Goal: Task Accomplishment & Management: Manage account settings

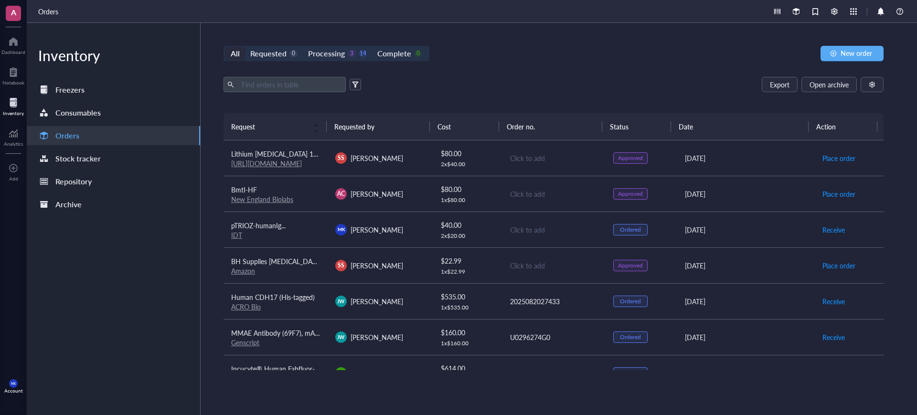
click at [571, 230] on div "Click to add" at bounding box center [554, 229] width 88 height 11
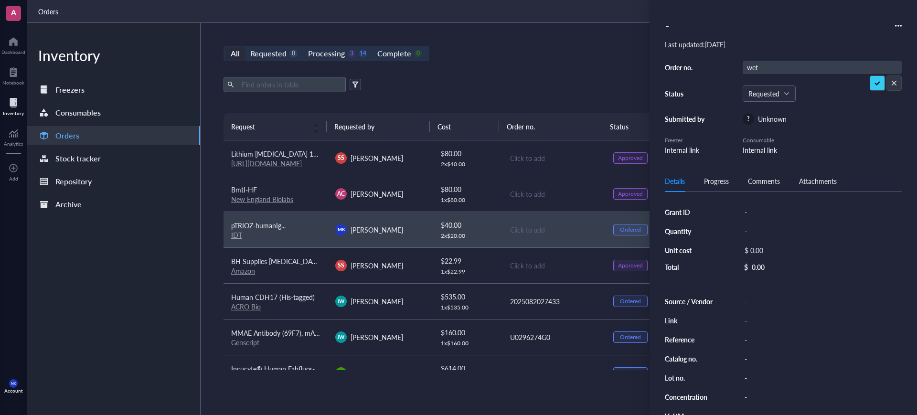
type input "wetr"
click at [558, 80] on div "Export Open archive" at bounding box center [553, 84] width 660 height 15
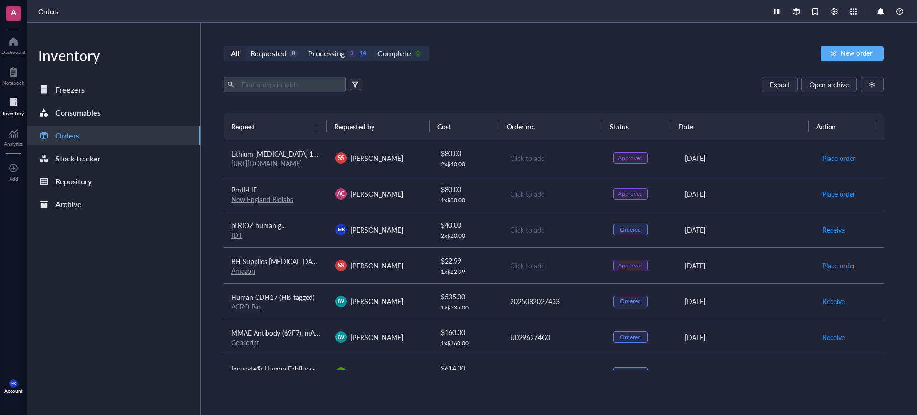
click at [692, 229] on div "Aug 22, 2025" at bounding box center [746, 229] width 122 height 11
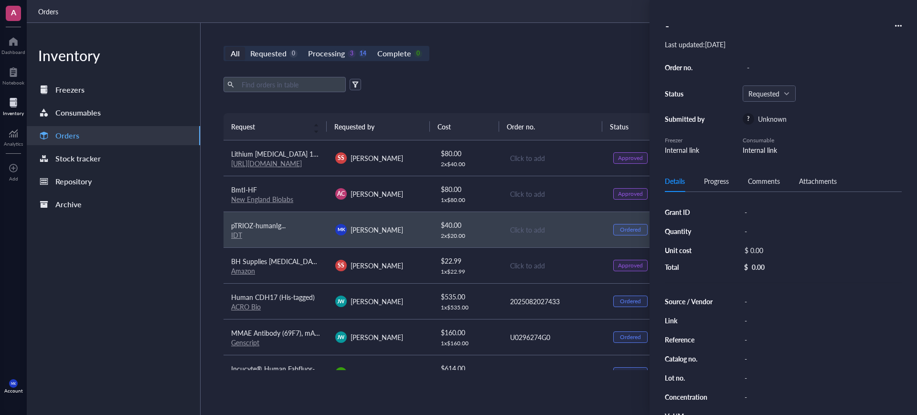
click at [569, 88] on div "Export Open archive" at bounding box center [553, 84] width 660 height 15
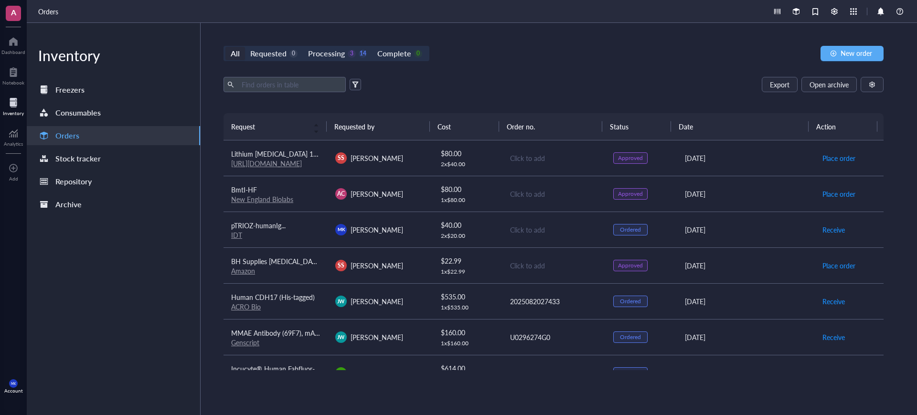
click at [510, 153] on div "Click to add" at bounding box center [554, 158] width 88 height 11
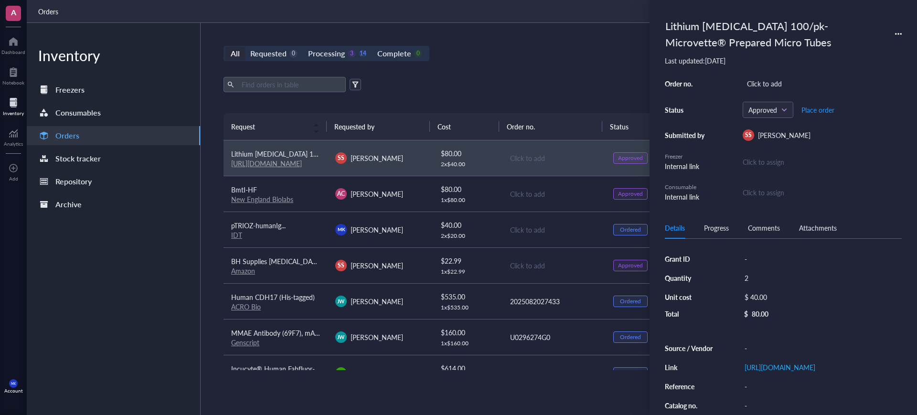
click at [534, 85] on div "Export Open archive" at bounding box center [553, 84] width 660 height 15
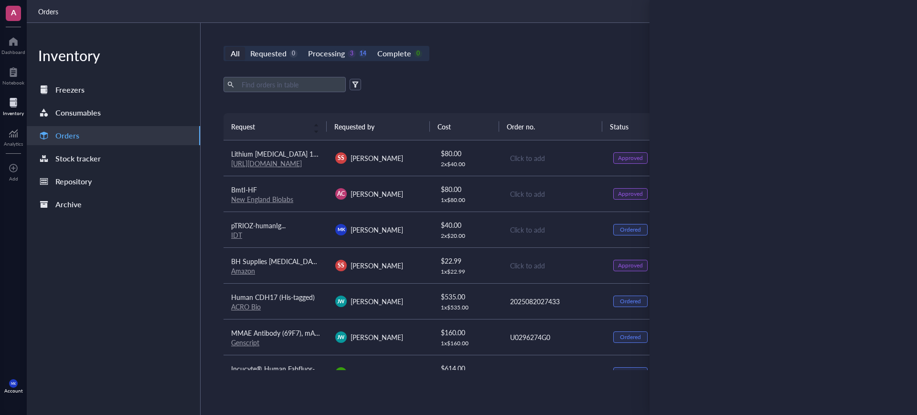
click at [531, 233] on div "Click to add" at bounding box center [554, 229] width 88 height 11
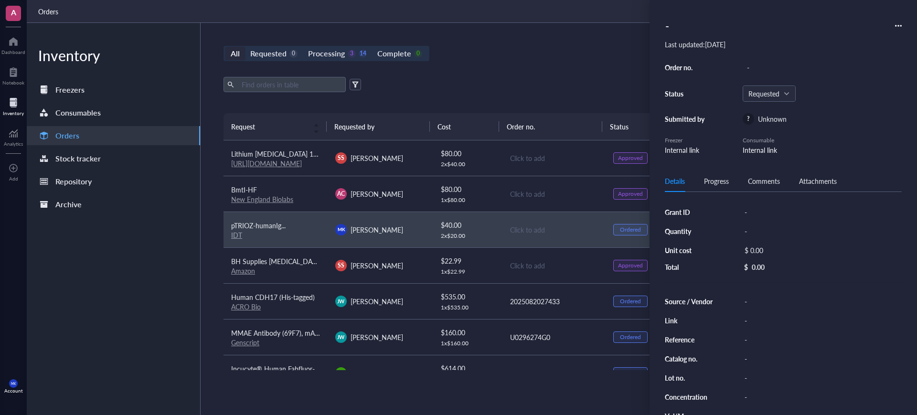
click at [530, 265] on div "Click to add" at bounding box center [554, 265] width 88 height 11
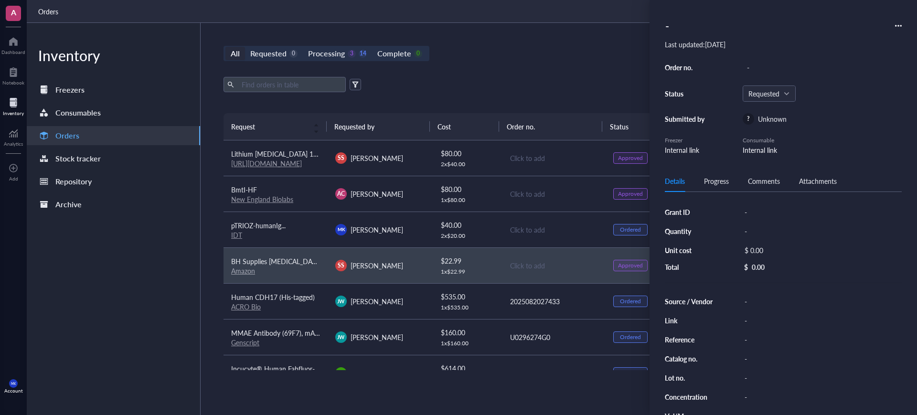
click at [531, 232] on div "Click to add" at bounding box center [554, 229] width 88 height 11
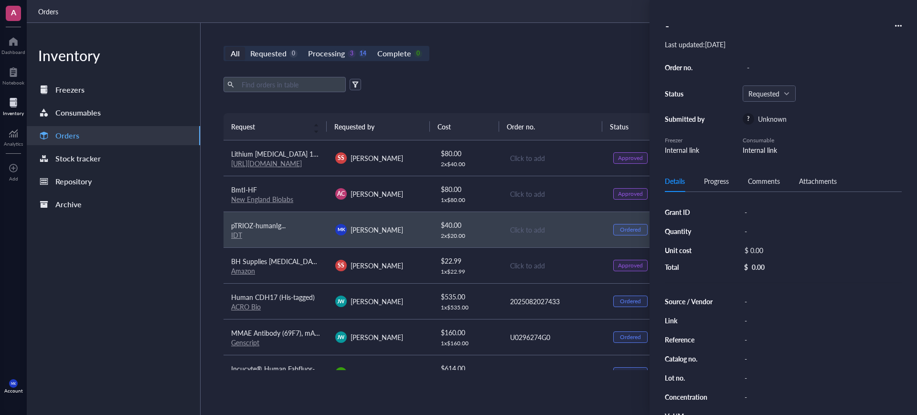
click at [548, 190] on div "Click to add" at bounding box center [554, 194] width 88 height 11
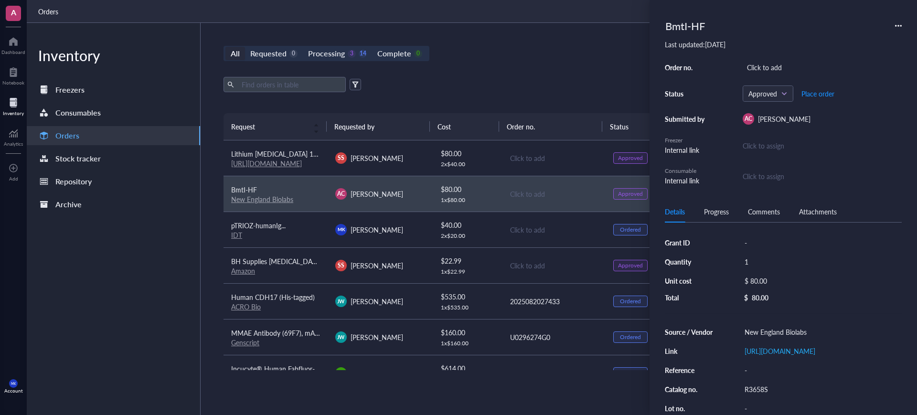
click at [565, 157] on div "Click to add" at bounding box center [554, 158] width 88 height 11
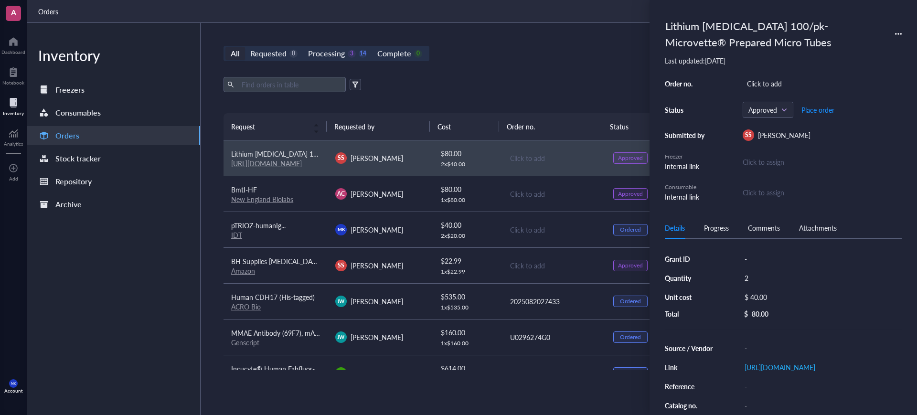
click at [270, 195] on link "New England Biolabs" at bounding box center [262, 199] width 62 height 10
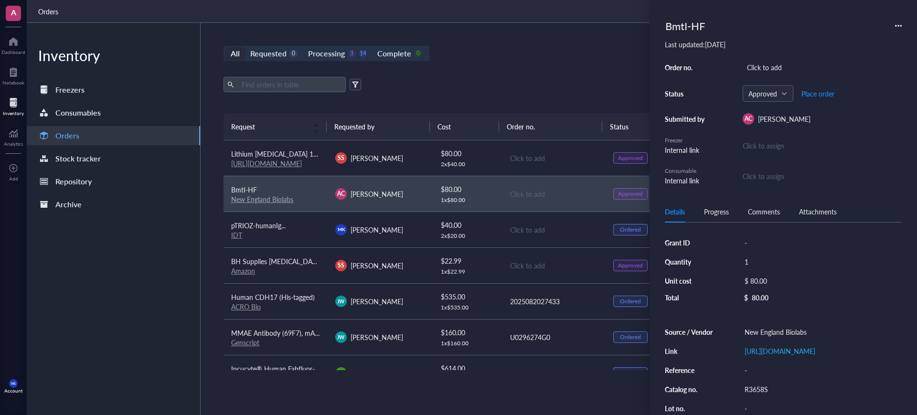
click at [399, 153] on div "SS Sareh Seyedi" at bounding box center [379, 157] width 89 height 11
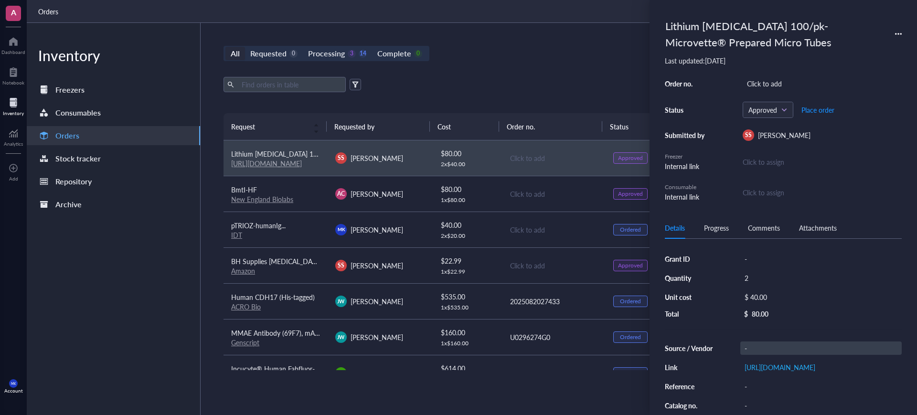
click at [802, 344] on div "-" at bounding box center [820, 347] width 161 height 13
type input "Kent Scientific"
click at [543, 94] on div "Export Open archive Requester Requested on Source / Vendor Last updated" at bounding box center [553, 95] width 660 height 36
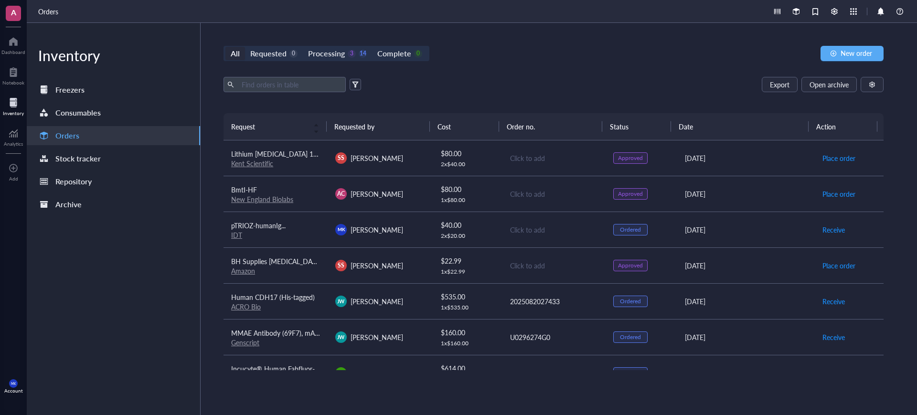
click at [488, 168] on td "$ 80.00 2 x $ 40.00" at bounding box center [467, 158] width 70 height 36
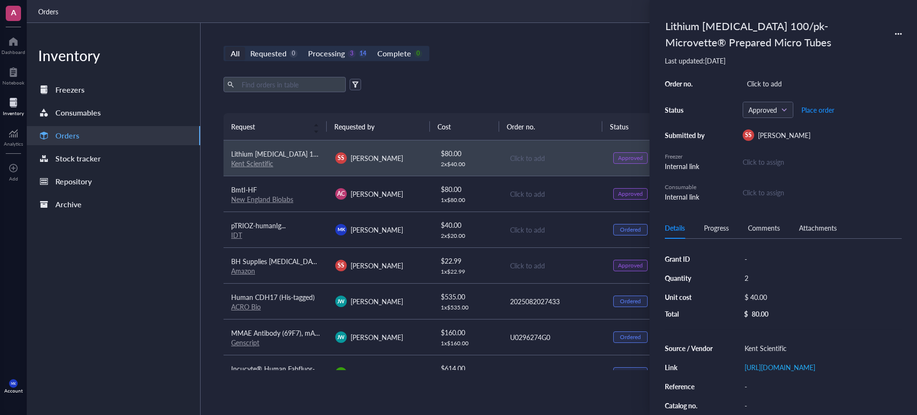
click at [487, 203] on td "$ 80.00 1 x $ 80.00" at bounding box center [467, 194] width 70 height 36
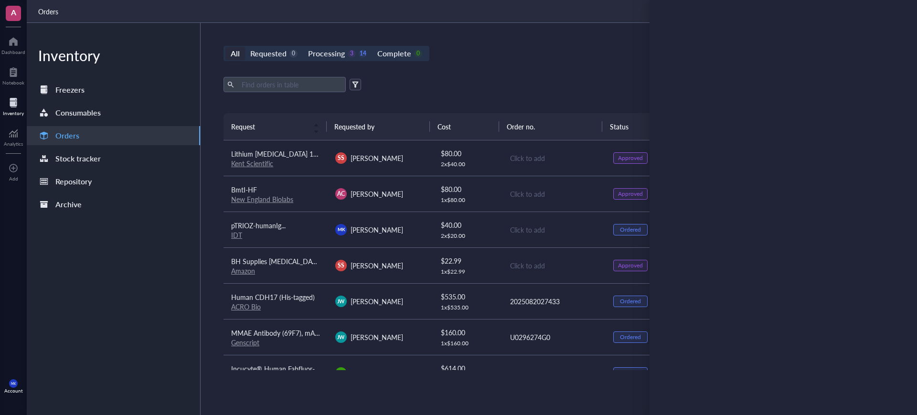
click at [485, 220] on div "$ 40.00" at bounding box center [467, 225] width 53 height 11
click at [479, 277] on td "$ 22.99 1 x $ 22.99" at bounding box center [467, 265] width 70 height 36
click at [241, 270] on link "Amazon" at bounding box center [243, 271] width 24 height 10
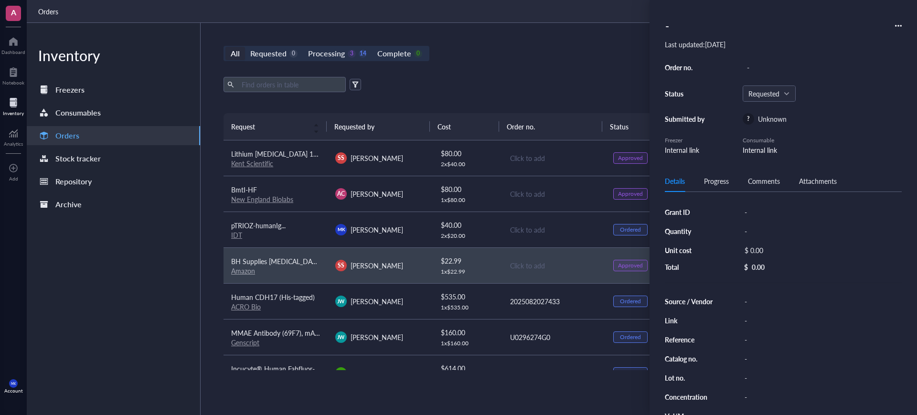
click at [662, 77] on div "- Last updated: August 22, 2025 Order no. - Status Requested Submitted by ? Unk…" at bounding box center [782, 207] width 267 height 415
click at [574, 43] on div "All Requested 0 Processing 3 14 Complete 0 New order Export Open archive Reques…" at bounding box center [554, 219] width 706 height 392
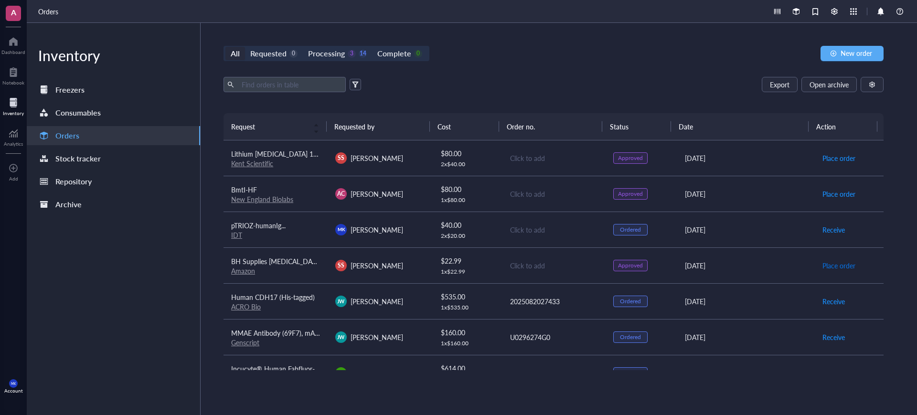
click at [828, 266] on span "Place order" at bounding box center [838, 265] width 33 height 11
click at [834, 230] on span "Receive" at bounding box center [833, 229] width 22 height 11
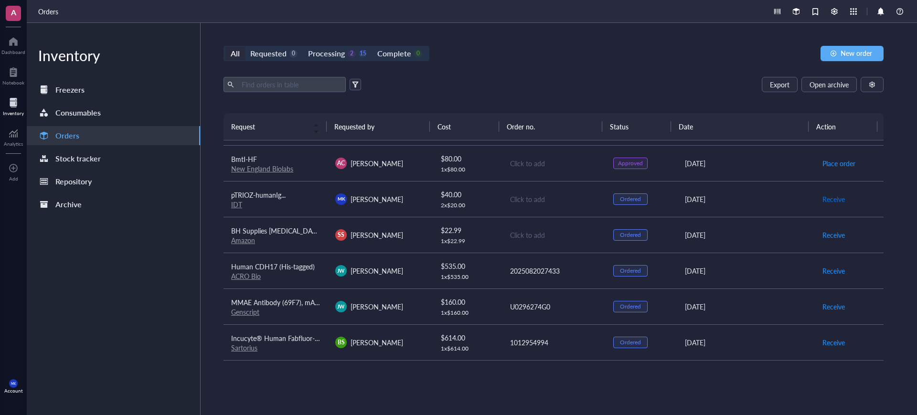
scroll to position [60, 0]
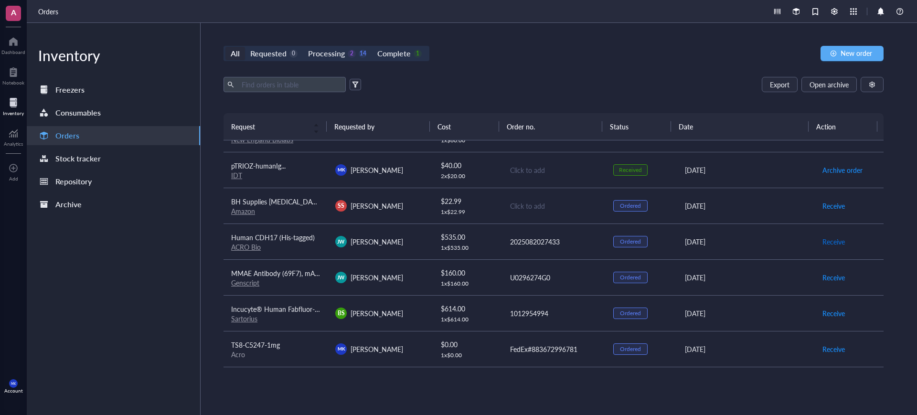
click at [833, 239] on span "Receive" at bounding box center [833, 241] width 22 height 11
click at [825, 275] on span "Receive" at bounding box center [833, 277] width 22 height 11
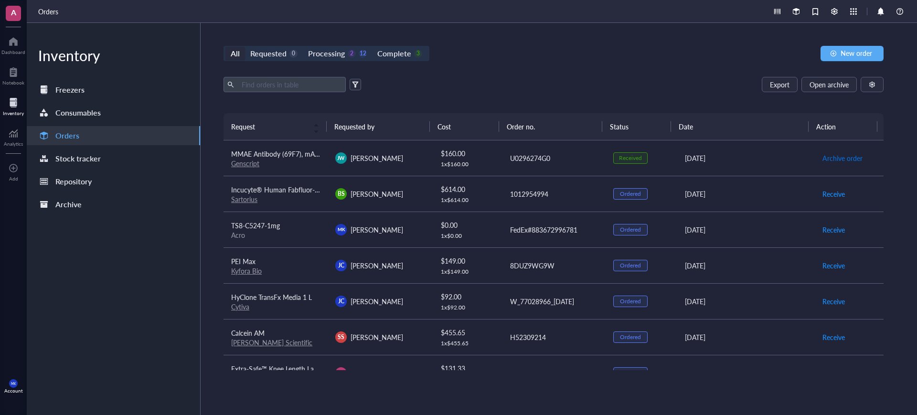
scroll to position [239, 0]
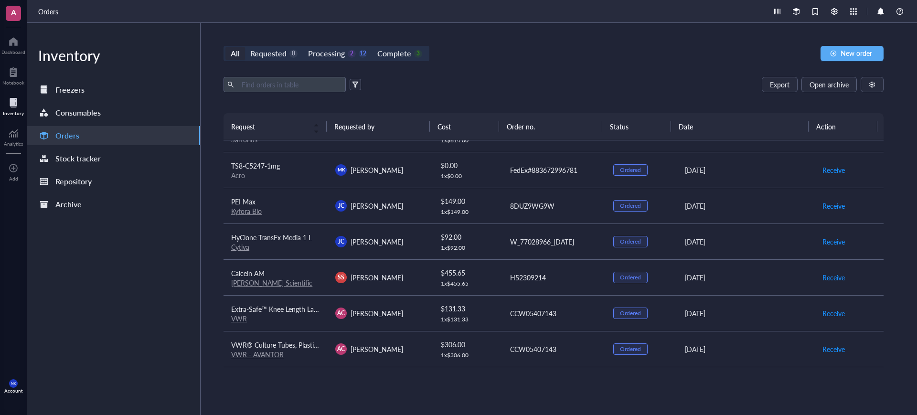
click at [415, 221] on td "JC Jenny Cheung" at bounding box center [380, 206] width 104 height 36
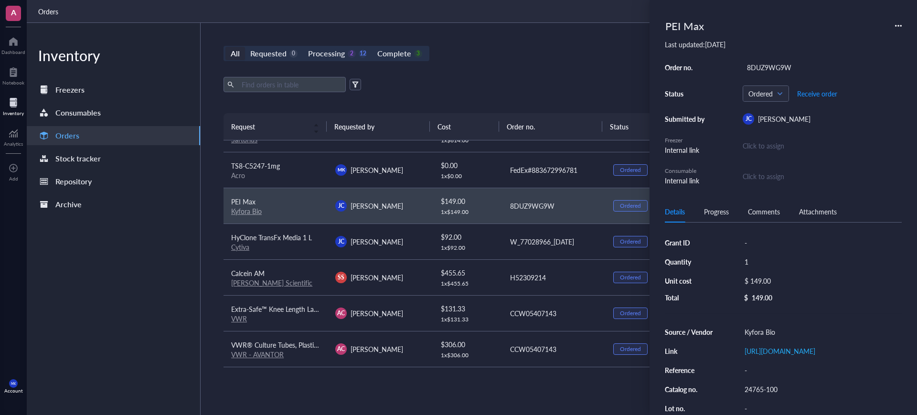
click at [75, 266] on div "Inventory Freezers Consumables Orders Stock tracker Repository Archive" at bounding box center [114, 219] width 174 height 392
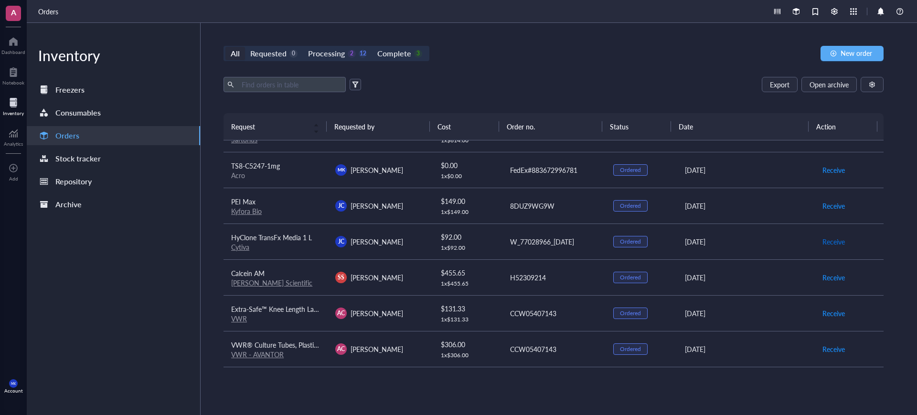
click at [831, 240] on span "Receive" at bounding box center [833, 241] width 22 height 11
click at [824, 276] on span "Receive" at bounding box center [833, 277] width 22 height 11
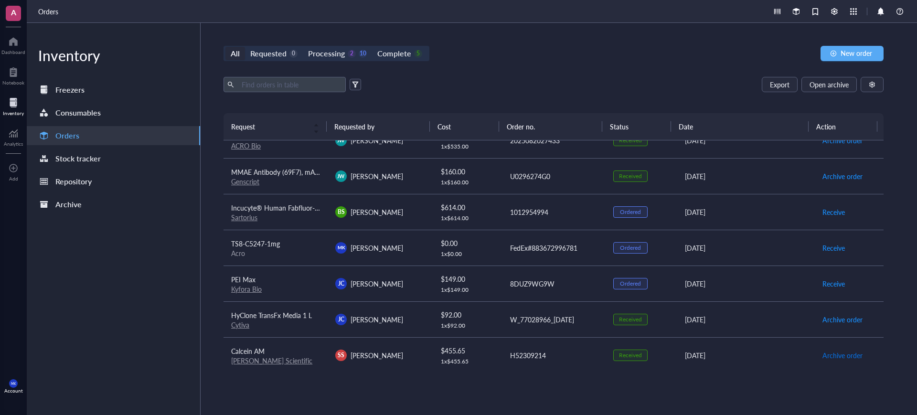
scroll to position [260, 0]
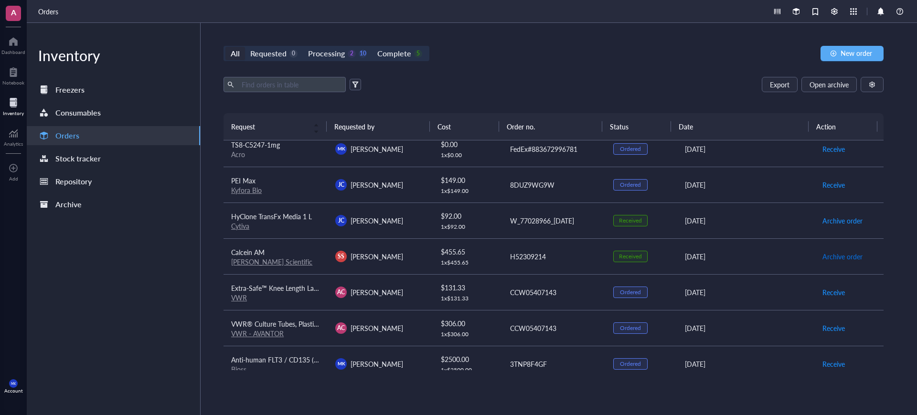
click at [832, 258] on span "Archive order" at bounding box center [842, 256] width 40 height 11
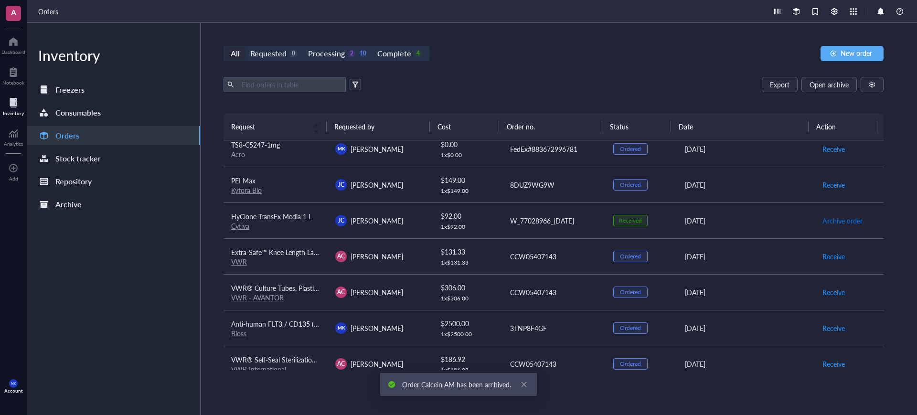
click at [830, 218] on span "Archive order" at bounding box center [842, 220] width 40 height 11
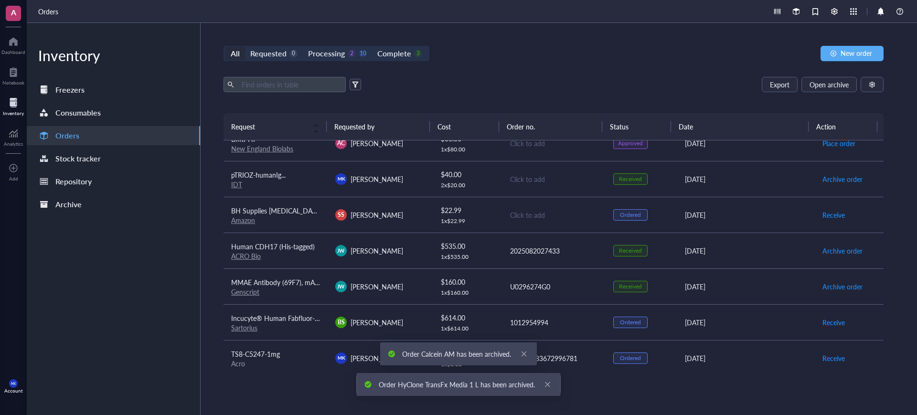
scroll to position [21, 0]
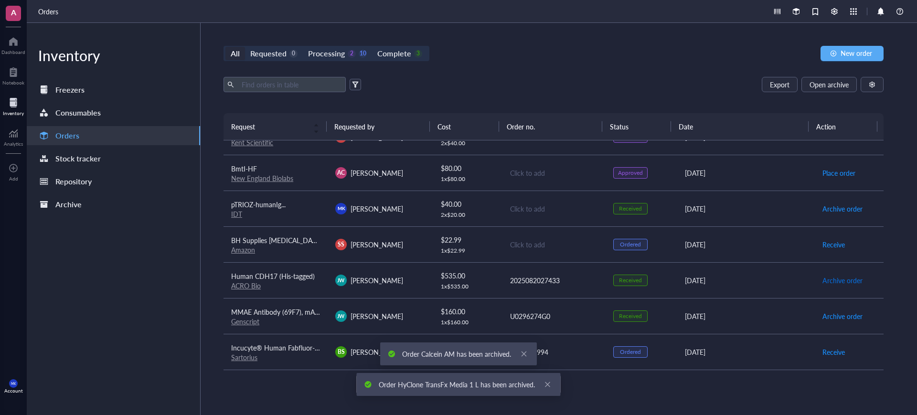
click at [832, 281] on span "Archive order" at bounding box center [842, 280] width 40 height 11
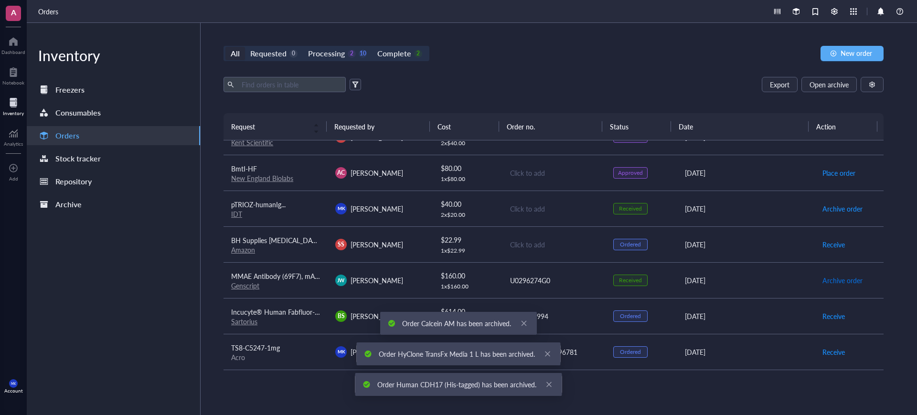
click at [830, 278] on span "Archive order" at bounding box center [842, 280] width 40 height 11
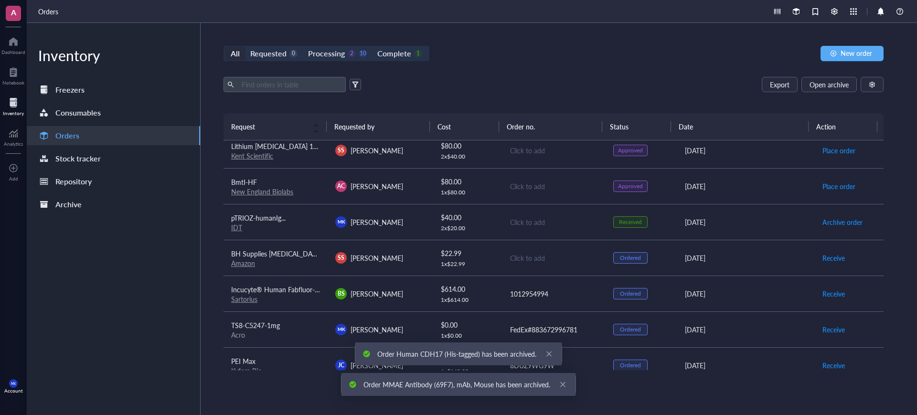
scroll to position [0, 0]
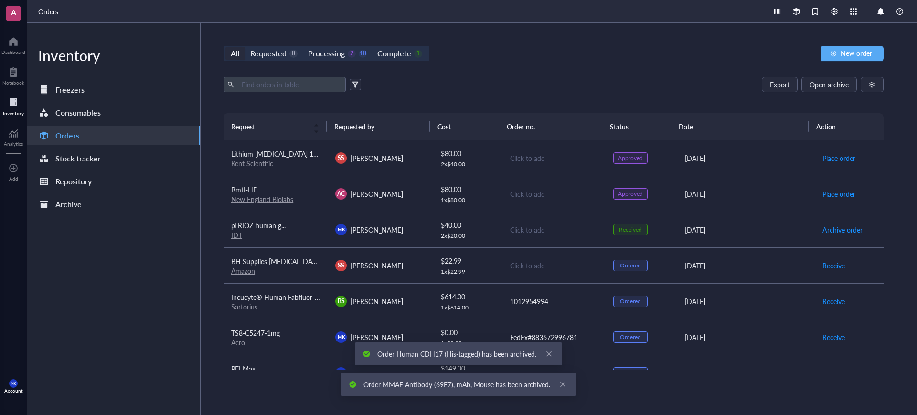
click at [695, 77] on div "Export Open archive" at bounding box center [553, 84] width 660 height 15
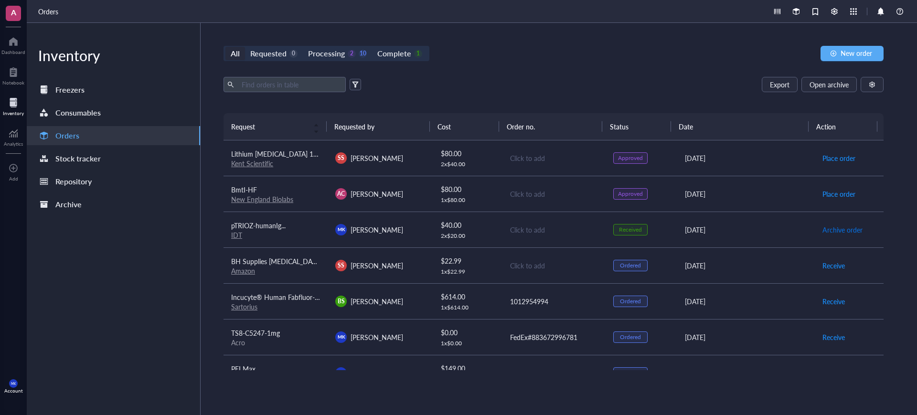
click at [847, 227] on span "Archive order" at bounding box center [842, 229] width 40 height 11
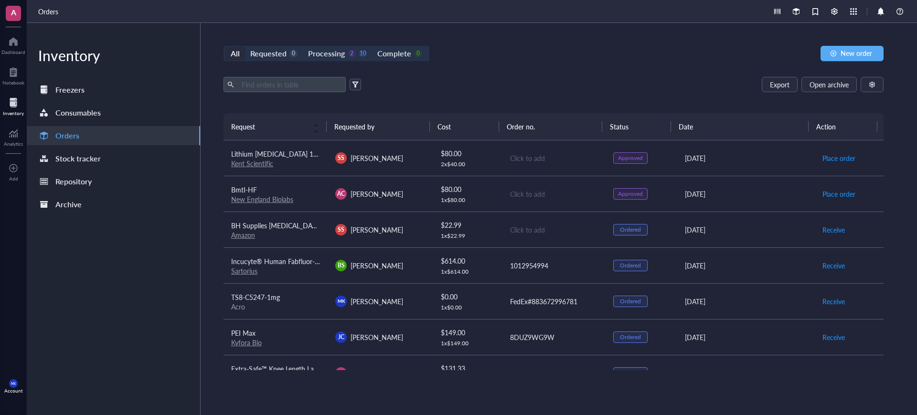
click at [574, 230] on div "Click to add" at bounding box center [554, 229] width 88 height 11
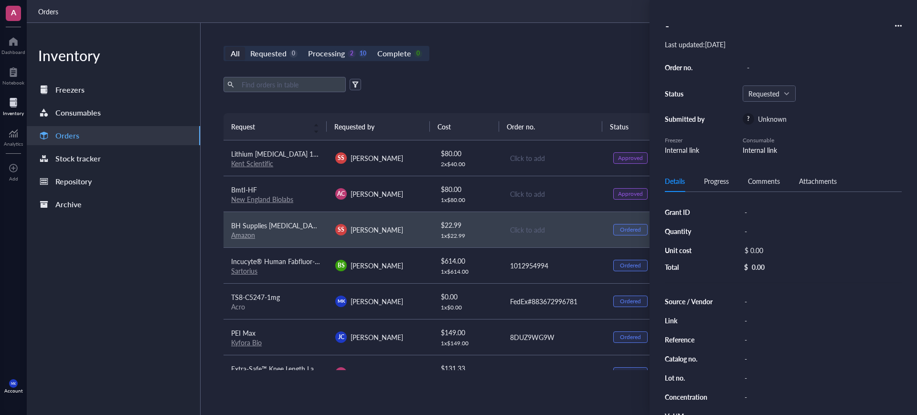
click at [573, 59] on div "All Requested 0 Processing 2 10 Complete 0 New order" at bounding box center [553, 53] width 660 height 15
click at [557, 65] on div "All Requested 0 Processing 2 10 Complete 0 New order Export Open archive Reques…" at bounding box center [554, 219] width 706 height 392
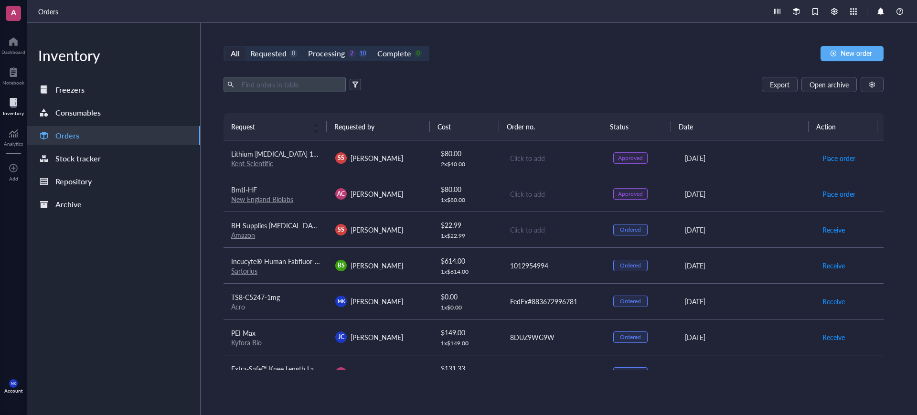
click at [246, 165] on link "Kent Scientific" at bounding box center [252, 164] width 42 height 10
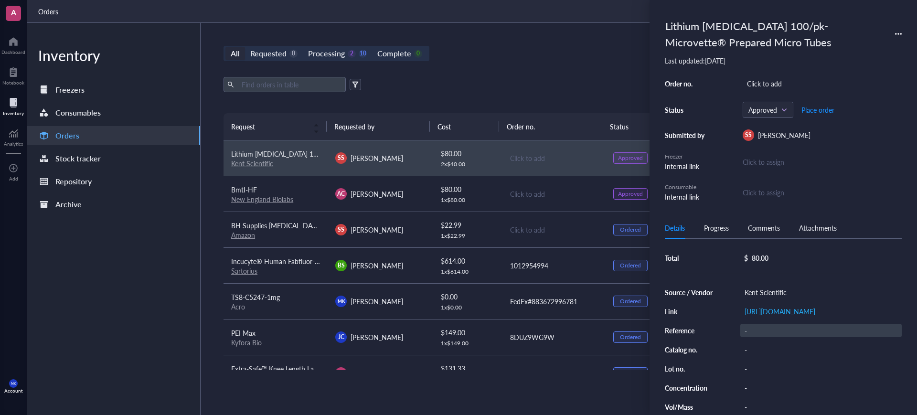
scroll to position [35, 0]
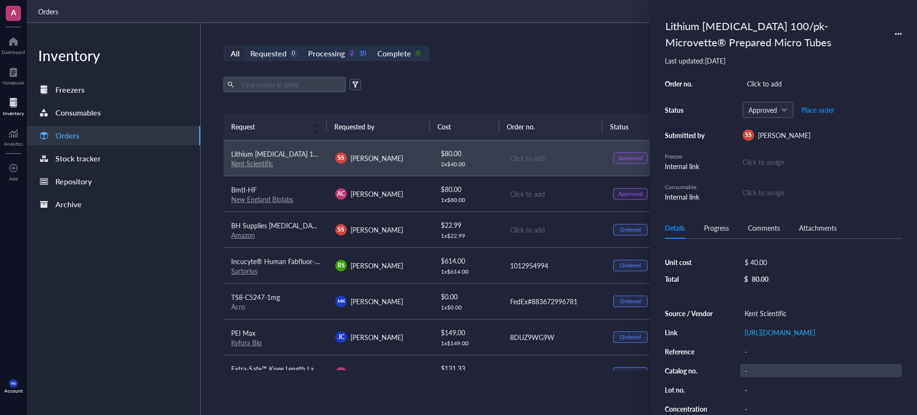
click at [761, 377] on div "-" at bounding box center [820, 370] width 161 height 13
type input "MTSC-LIHEP"
click at [522, 13] on div "Orders" at bounding box center [472, 11] width 890 height 23
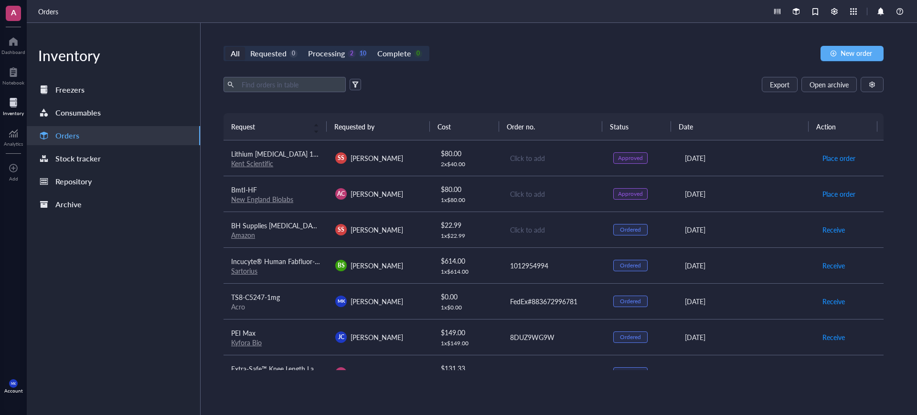
click at [476, 200] on div "1 x $ 80.00" at bounding box center [467, 200] width 53 height 8
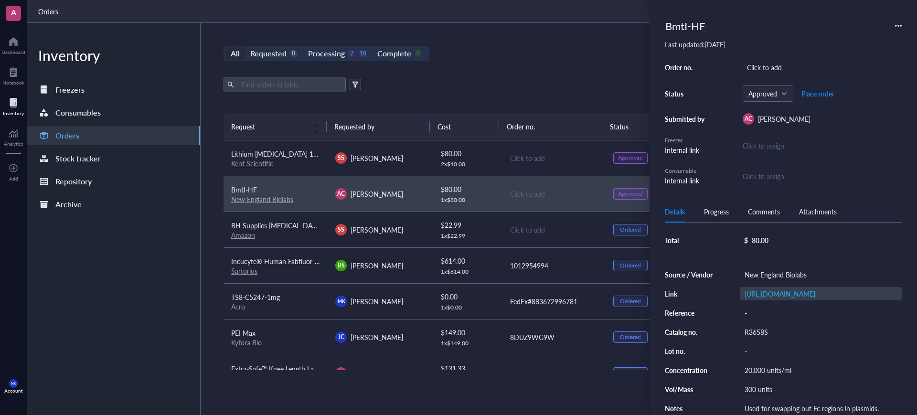
scroll to position [70, 0]
click at [754, 319] on div "Source / Vendor New England Biolabs Link https://www.neb.com/en-us/products/r36…" at bounding box center [783, 341] width 237 height 147
click at [755, 328] on div "R3658S" at bounding box center [820, 331] width 161 height 13
click at [755, 328] on input "R3658S" at bounding box center [756, 332] width 31 height 12
click at [795, 289] on link "https://www.neb.com/en-us/products/r3658-bmti-hf" at bounding box center [779, 294] width 71 height 10
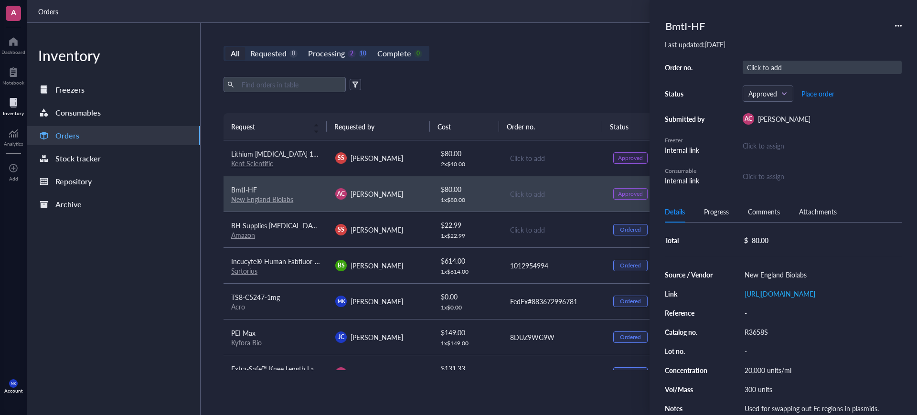
click at [773, 64] on div "Click to add" at bounding box center [822, 67] width 159 height 13
type input "7298158"
click at [828, 96] on span "Place order" at bounding box center [817, 94] width 33 height 8
click at [487, 85] on div "Export Open archive" at bounding box center [553, 84] width 660 height 15
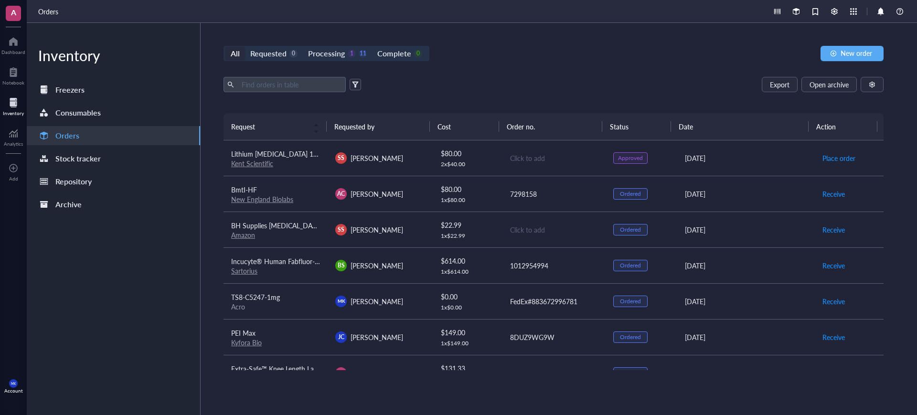
click at [404, 155] on div "SS Sareh Seyedi" at bounding box center [379, 157] width 89 height 11
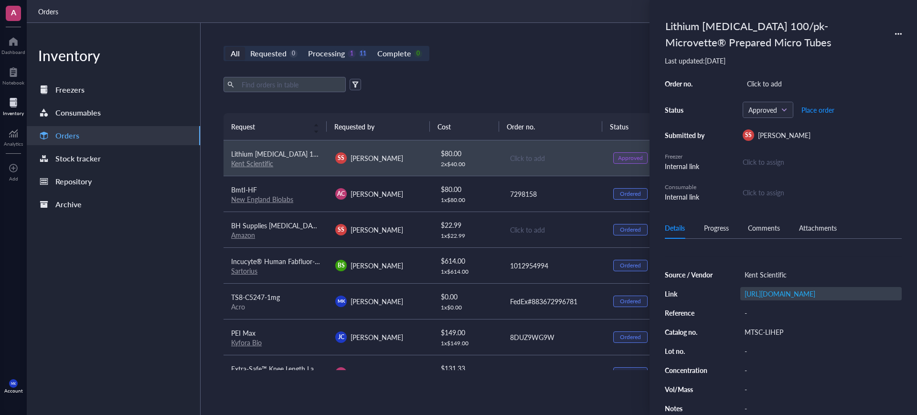
scroll to position [95, 0]
click at [776, 328] on div "MTSC-LIHEP" at bounding box center [820, 331] width 161 height 13
drag, startPoint x: 778, startPoint y: 327, endPoint x: 746, endPoint y: 324, distance: 32.6
click at [746, 326] on input "MTSC-LIHEP" at bounding box center [764, 332] width 46 height 12
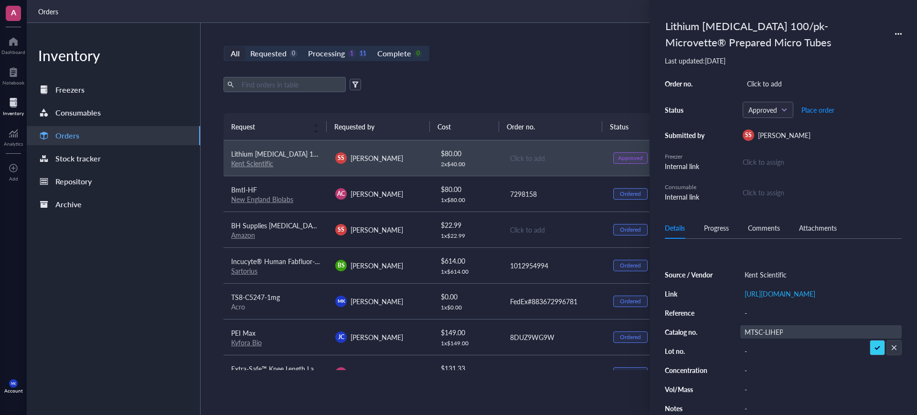
click at [812, 334] on div "MTSC-LIHEP" at bounding box center [820, 331] width 161 height 13
drag, startPoint x: 804, startPoint y: 328, endPoint x: 759, endPoint y: 329, distance: 44.4
click at [759, 329] on div "MTSC-LIHEP" at bounding box center [820, 331] width 161 height 13
click at [591, 82] on div "Export Open archive" at bounding box center [553, 84] width 660 height 15
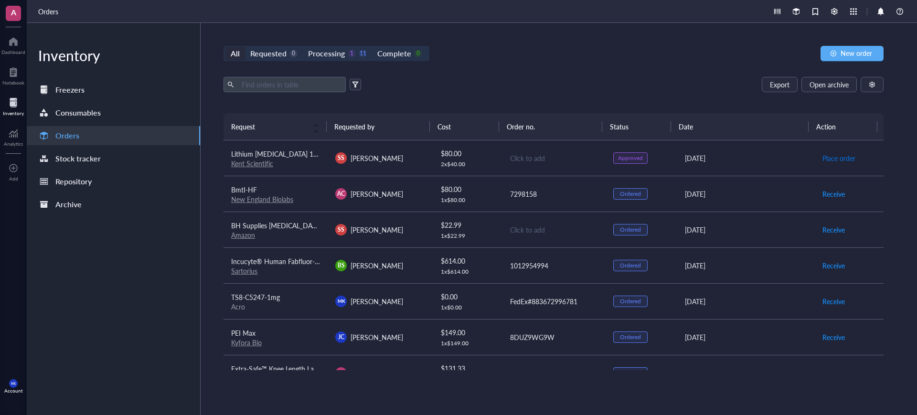
click at [840, 155] on span "Place order" at bounding box center [838, 158] width 33 height 11
click at [576, 31] on div "All Requested 0 Processing 0 12 Complete 0 New order Export Open archive Reques…" at bounding box center [554, 219] width 706 height 392
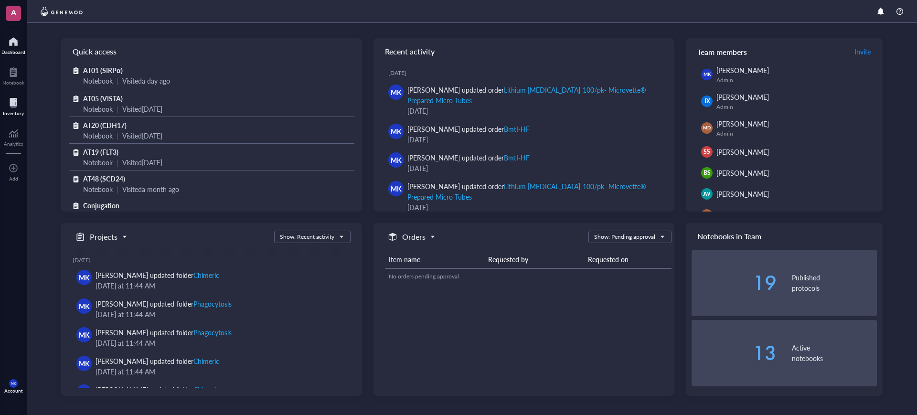
click at [17, 97] on div at bounding box center [13, 102] width 21 height 15
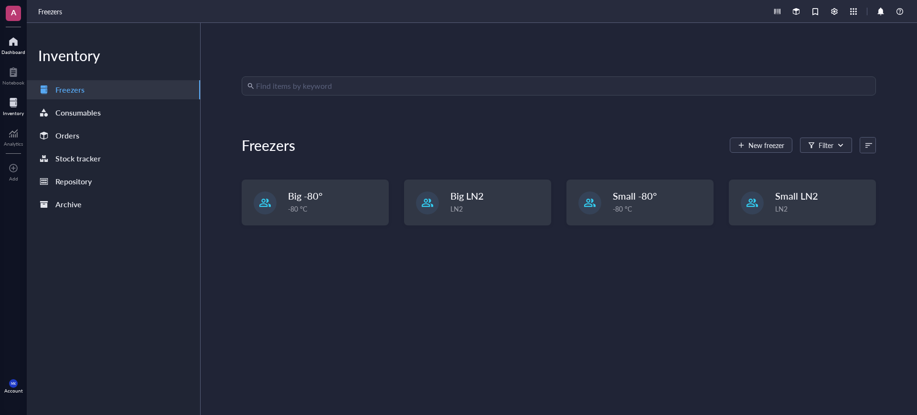
click at [20, 47] on div at bounding box center [13, 41] width 24 height 15
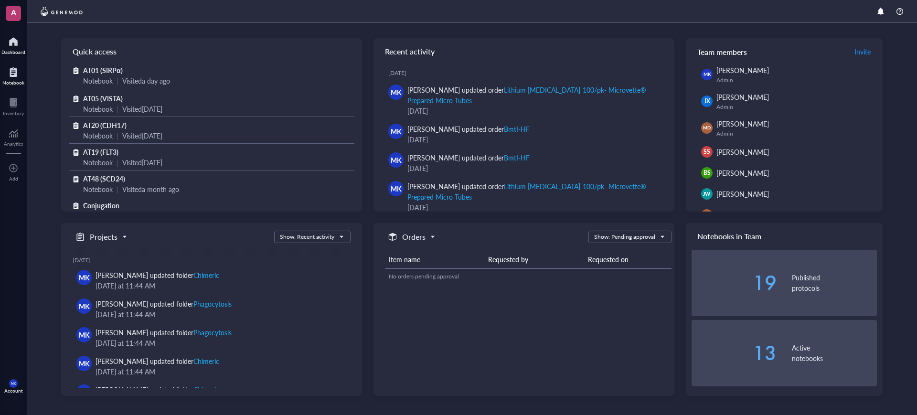
click at [15, 67] on div at bounding box center [13, 71] width 22 height 15
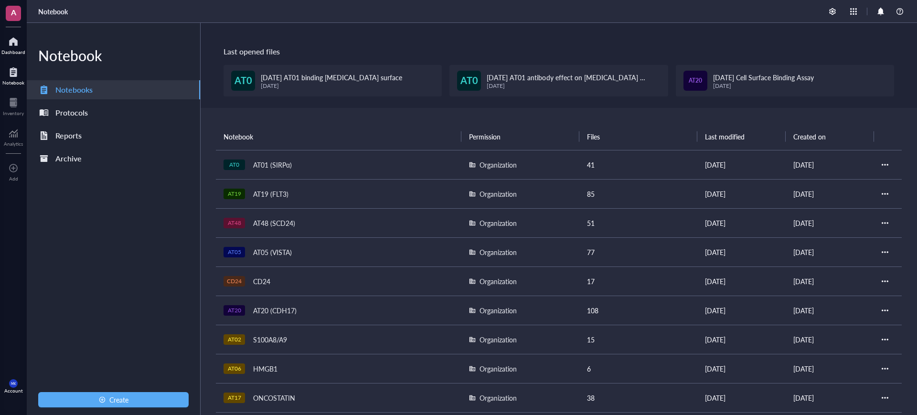
click at [15, 48] on div at bounding box center [13, 41] width 24 height 15
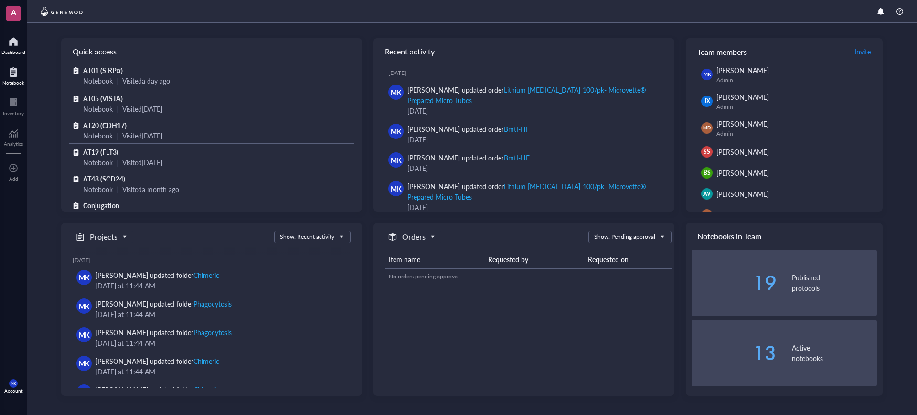
click at [9, 67] on div at bounding box center [13, 71] width 22 height 15
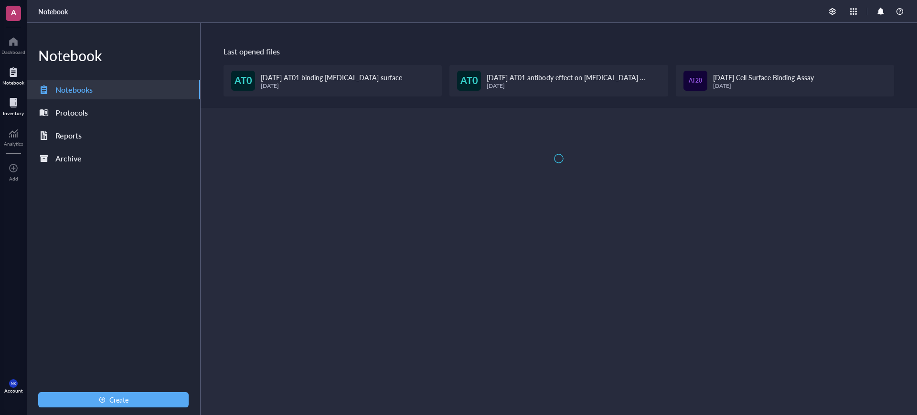
click at [21, 107] on div at bounding box center [13, 102] width 21 height 15
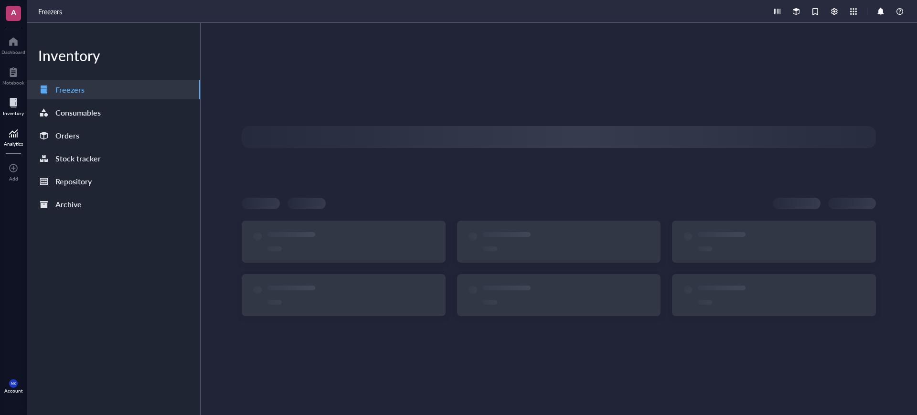
click at [16, 139] on div at bounding box center [13, 133] width 19 height 15
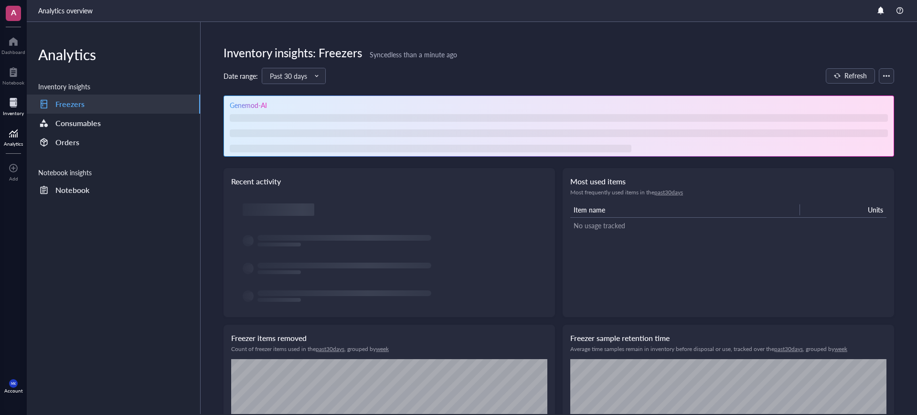
click at [16, 108] on div at bounding box center [13, 102] width 21 height 15
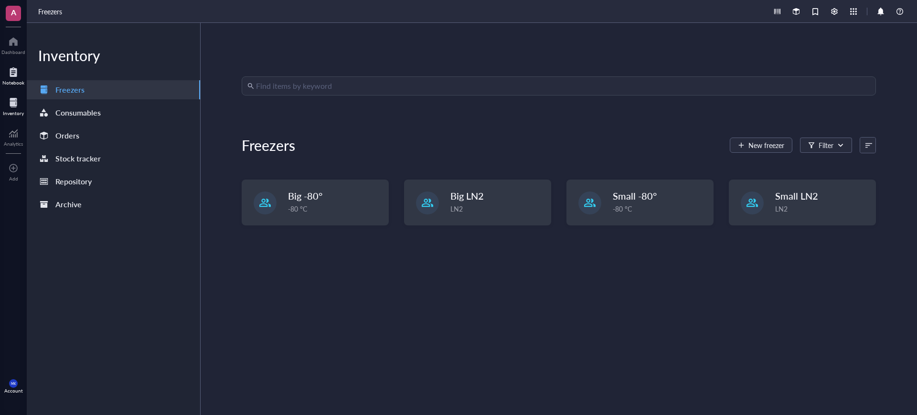
click at [15, 84] on div "Notebook" at bounding box center [13, 83] width 22 height 6
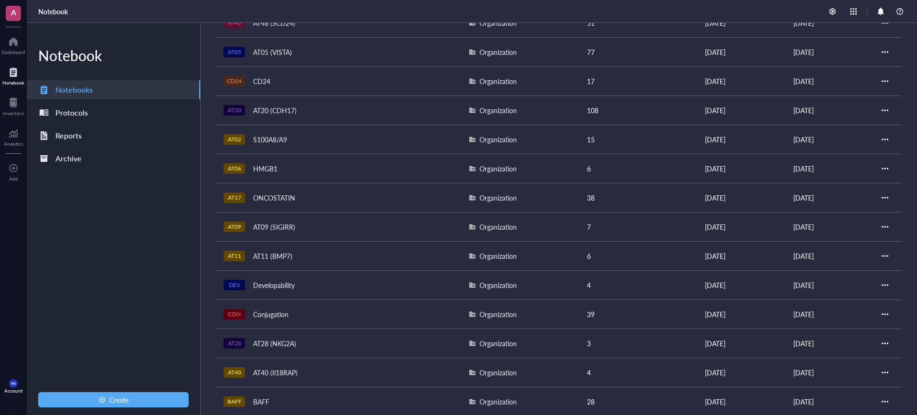
scroll to position [219, 0]
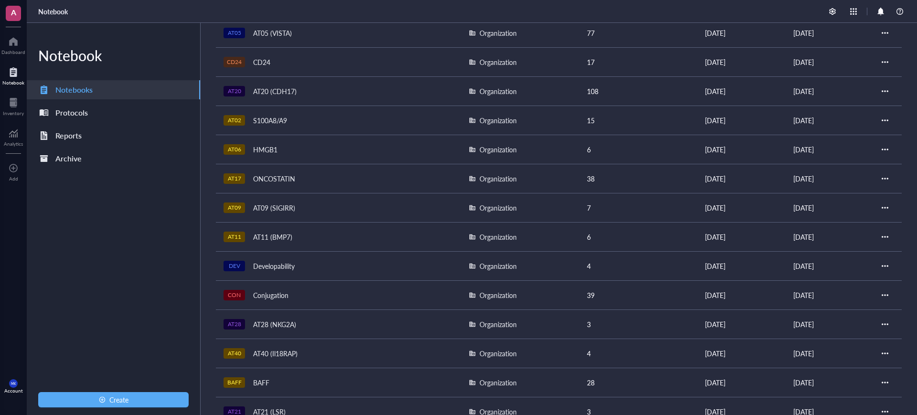
click at [336, 272] on td "DEV Developability" at bounding box center [338, 265] width 245 height 29
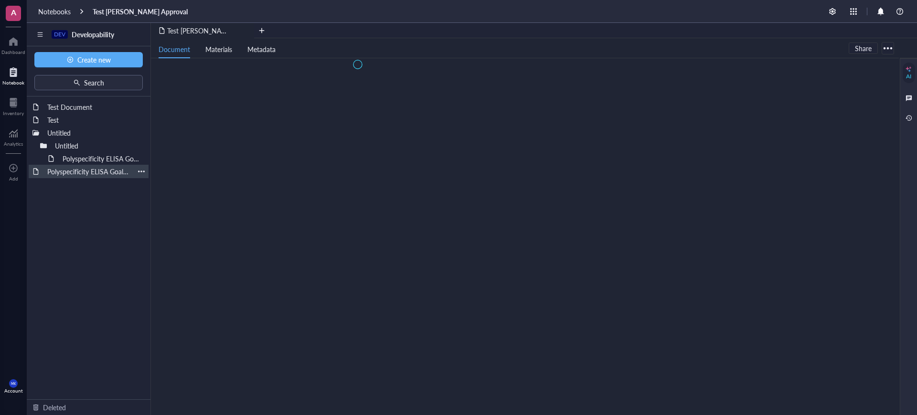
click at [55, 177] on div "Polyspecificity ELISA Goal: The polyspecificity (PSR) ELISA assesses the polyre…" at bounding box center [88, 171] width 91 height 13
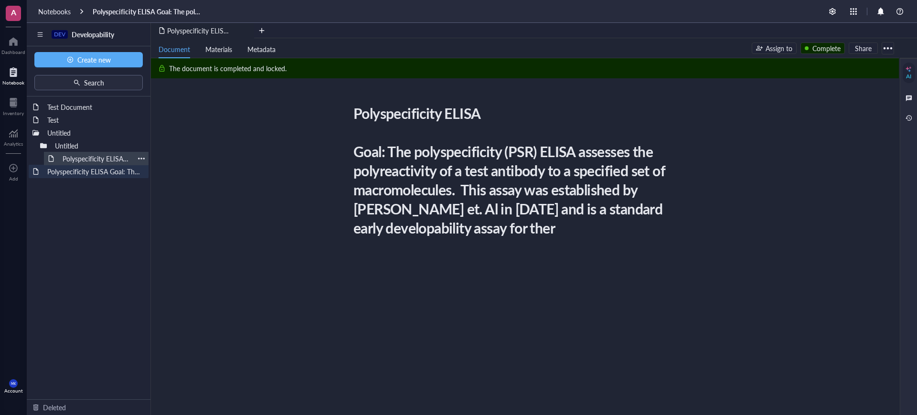
click at [69, 157] on div "Polyspecificity ELISA Goal: The polyspecificity (PSR) ELISA assesses the polyre…" at bounding box center [96, 158] width 76 height 13
click at [42, 119] on div "Test" at bounding box center [89, 119] width 120 height 13
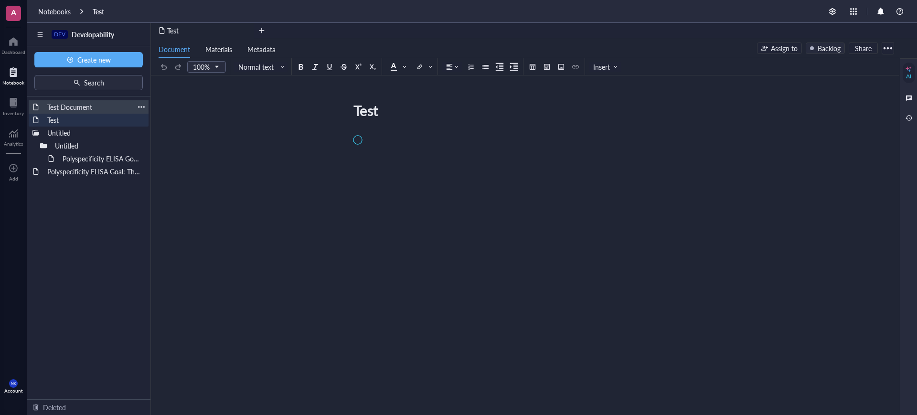
click at [64, 106] on div "Test Document" at bounding box center [88, 106] width 91 height 13
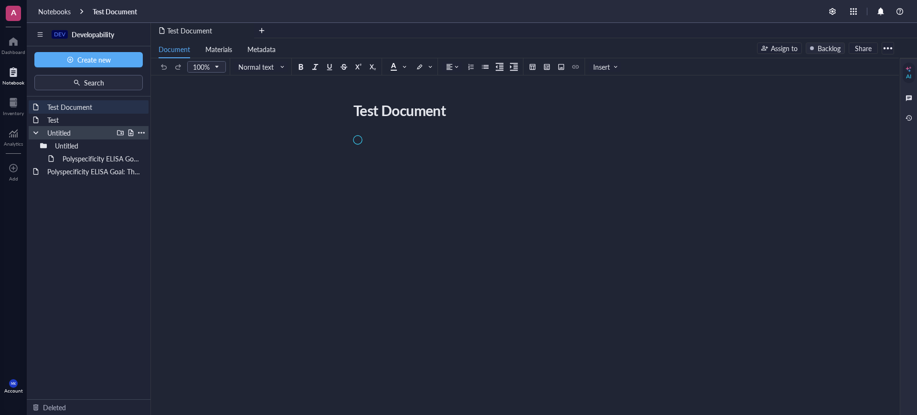
click at [54, 128] on div "Untitled" at bounding box center [78, 132] width 70 height 13
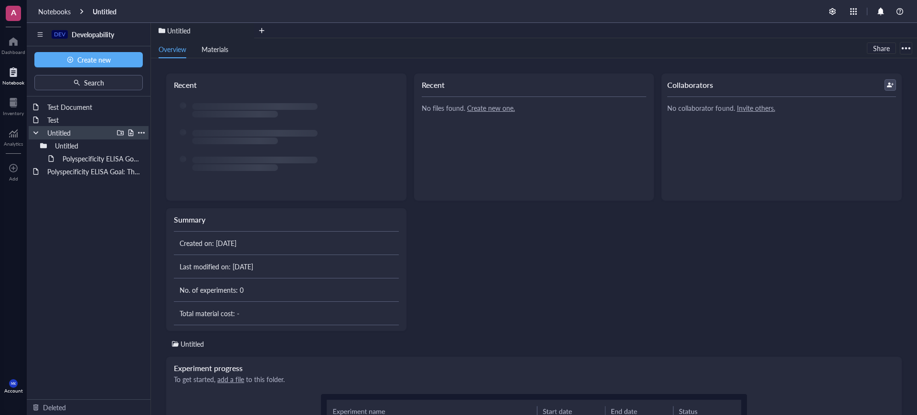
click at [35, 133] on div at bounding box center [35, 132] width 7 height 7
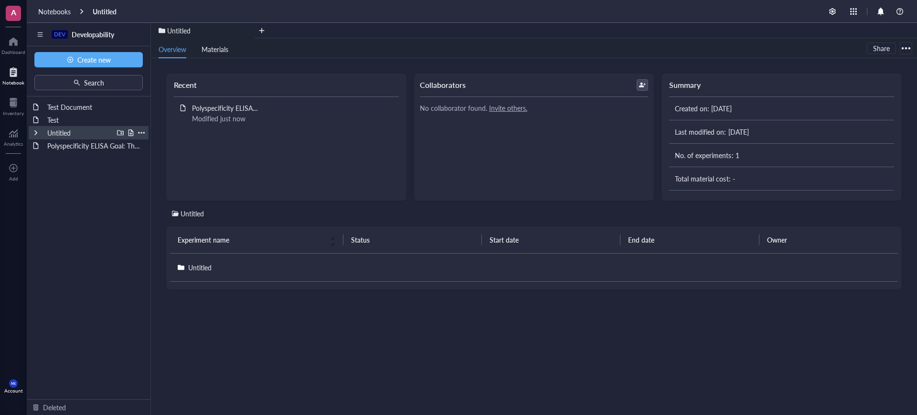
click at [35, 133] on div at bounding box center [35, 132] width 7 height 7
click at [39, 144] on div "Untitled" at bounding box center [92, 145] width 112 height 13
click at [47, 26] on div "DEV Developability" at bounding box center [89, 34] width 124 height 23
click at [43, 34] on div at bounding box center [39, 34] width 15 height 15
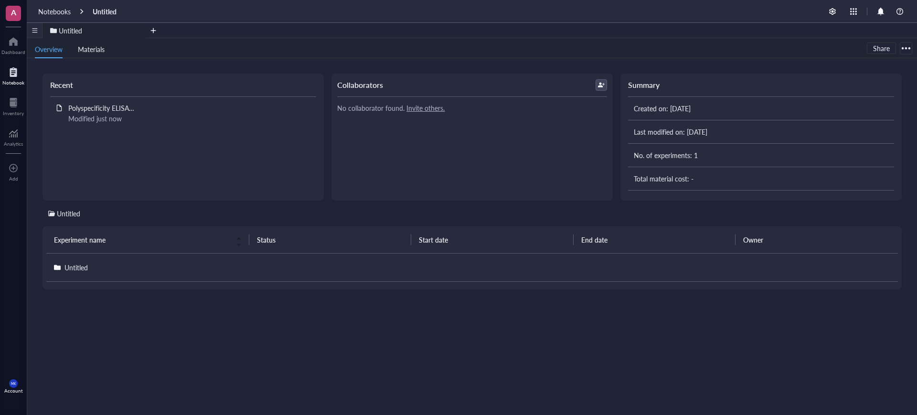
click at [38, 34] on div at bounding box center [34, 30] width 15 height 15
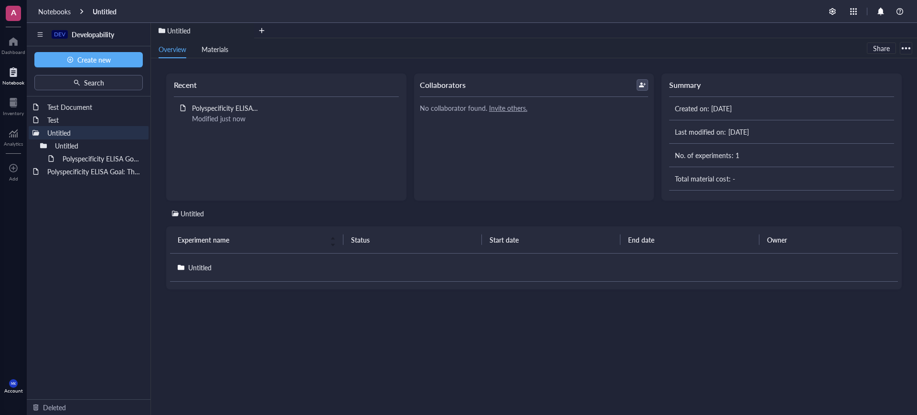
click at [9, 67] on div at bounding box center [13, 71] width 22 height 15
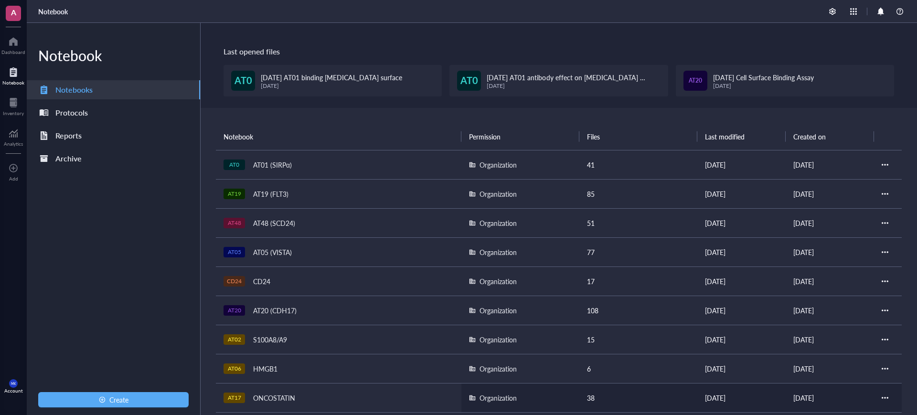
scroll to position [358, 0]
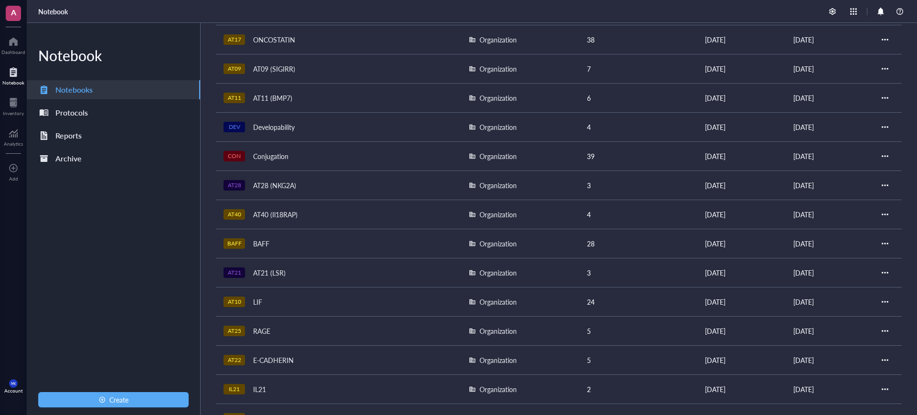
click at [612, 121] on td "4" at bounding box center [638, 126] width 118 height 29
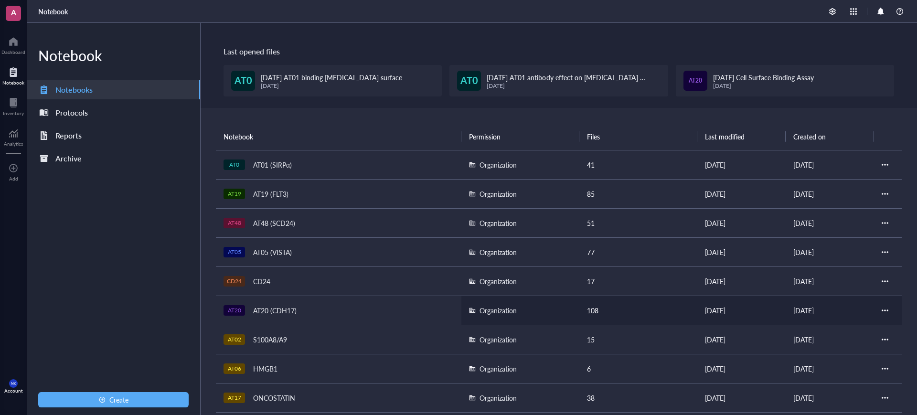
scroll to position [298, 0]
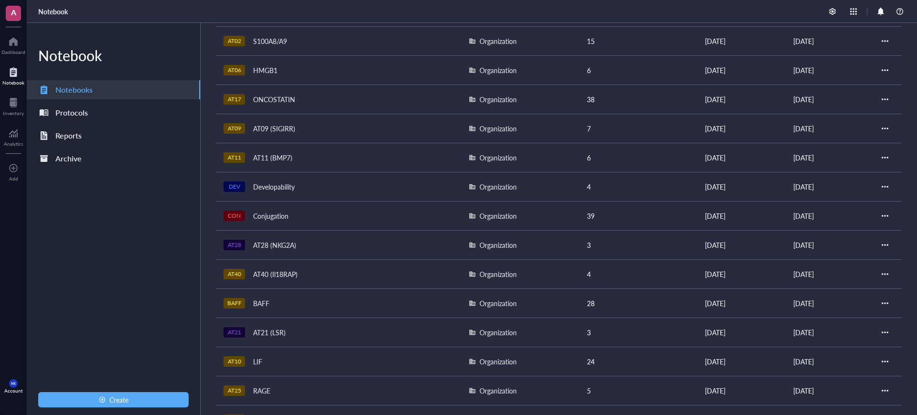
click at [885, 184] on div at bounding box center [888, 186] width 12 height 7
click at [882, 185] on div at bounding box center [885, 186] width 7 height 7
click at [848, 241] on li "Archive" at bounding box center [848, 235] width 72 height 15
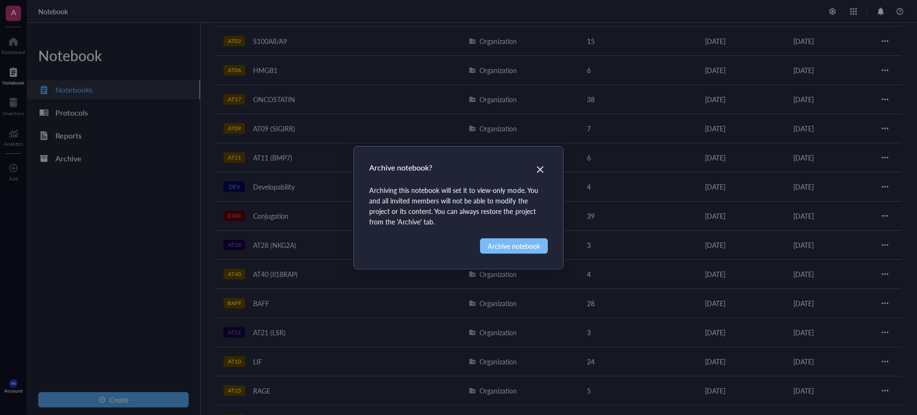
click at [537, 247] on span "Archive notebook" at bounding box center [514, 246] width 53 height 11
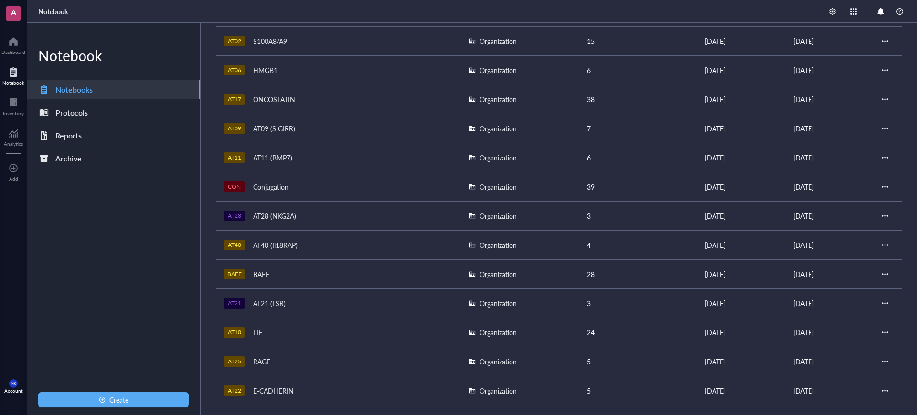
click at [415, 181] on div "CON Conjugation" at bounding box center [338, 186] width 230 height 13
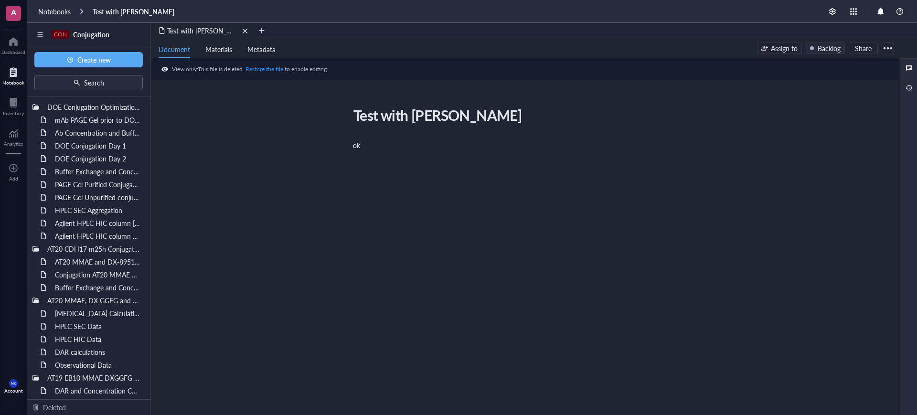
click at [234, 33] on div "Test with Mason" at bounding box center [202, 30] width 103 height 15
click at [241, 29] on div "Test with Mason" at bounding box center [202, 30] width 103 height 15
click at [243, 31] on div "remove" at bounding box center [245, 31] width 7 height 7
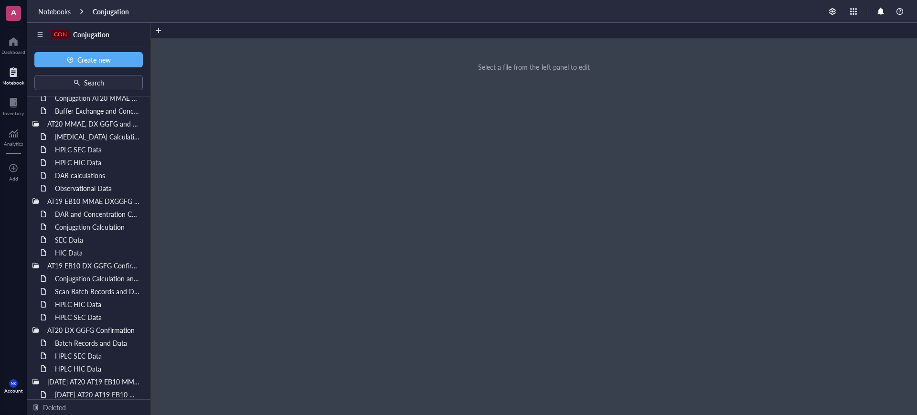
scroll to position [57, 0]
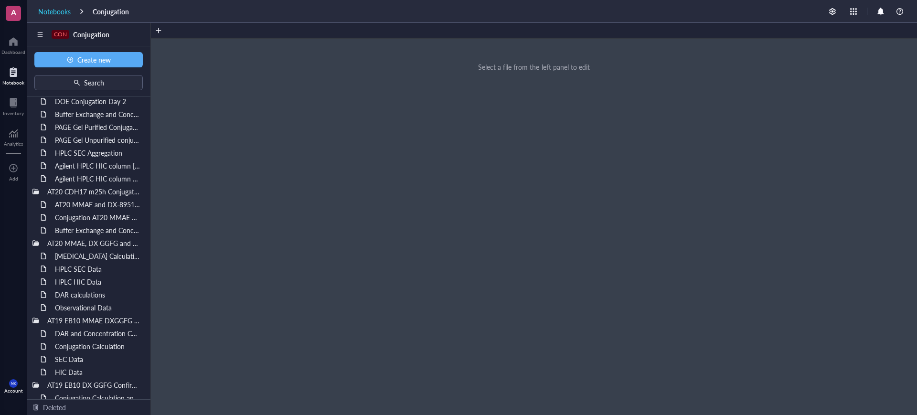
click at [47, 11] on div "Notebooks" at bounding box center [54, 11] width 32 height 9
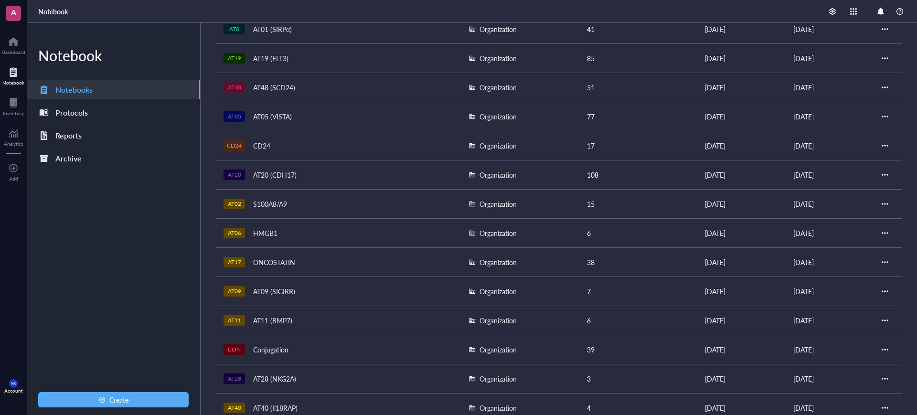
scroll to position [239, 0]
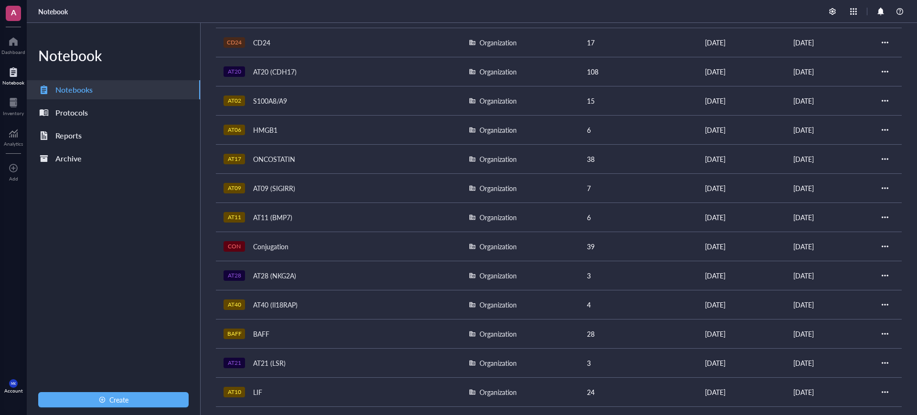
click at [882, 246] on div at bounding box center [885, 246] width 7 height 7
click at [866, 292] on div "Archive" at bounding box center [847, 295] width 59 height 11
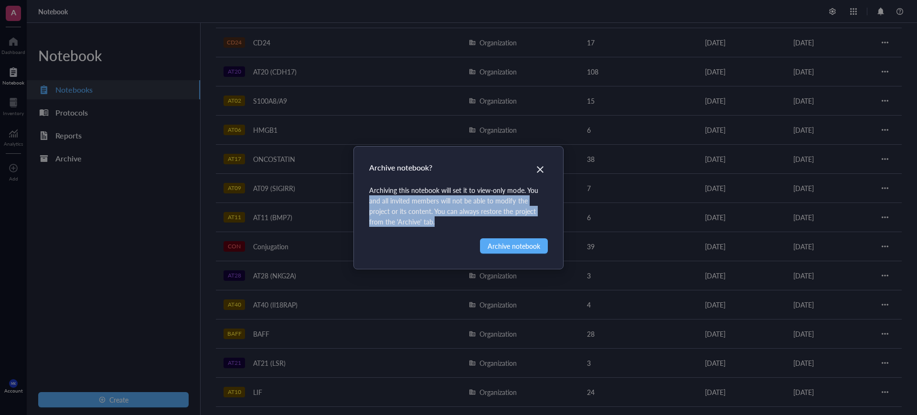
drag, startPoint x: 366, startPoint y: 196, endPoint x: 435, endPoint y: 218, distance: 72.2
click at [435, 218] on div "Archive notebook? Archiving this notebook will set it to view-only mode. You an…" at bounding box center [458, 208] width 209 height 122
click at [435, 218] on div "Archiving this notebook will set it to view-only mode. You and all invited memb…" at bounding box center [458, 206] width 179 height 42
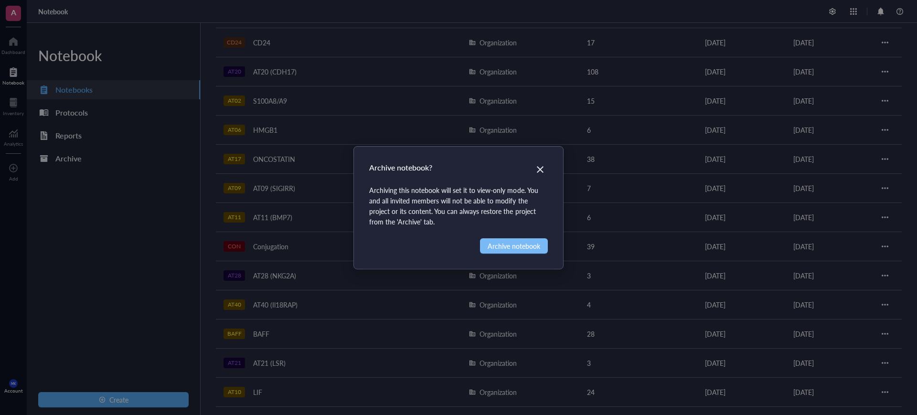
click at [505, 250] on span "Archive notebook" at bounding box center [514, 246] width 53 height 11
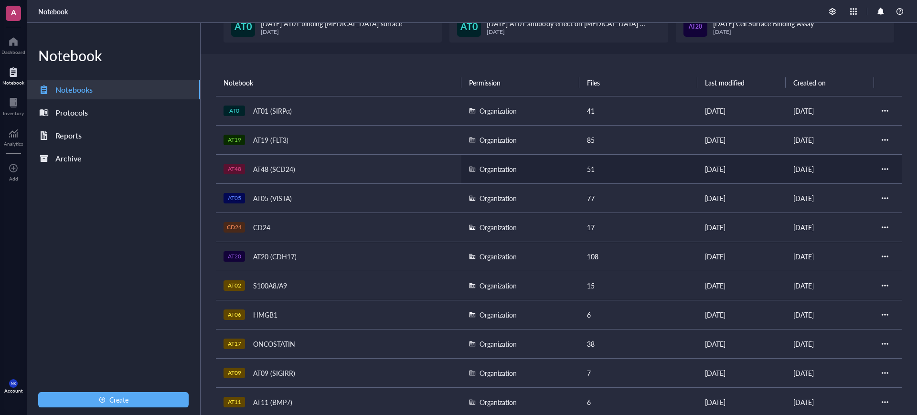
scroll to position [0, 0]
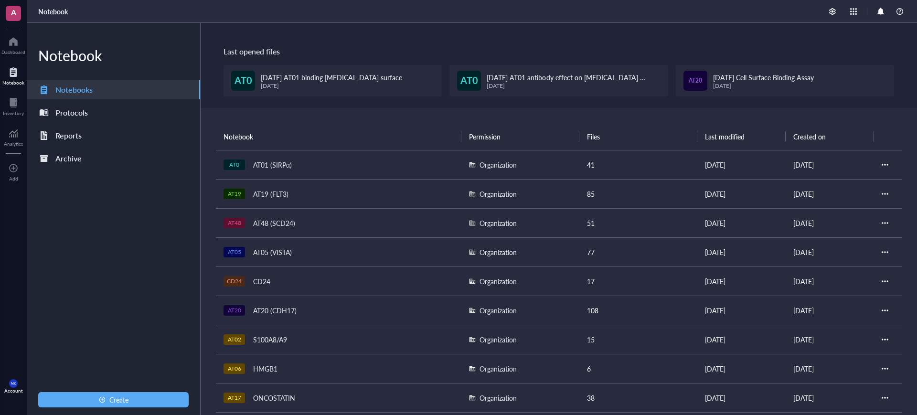
click at [285, 164] on div "AT01 (SIRPα)" at bounding box center [272, 164] width 47 height 13
click at [883, 161] on div at bounding box center [885, 164] width 7 height 7
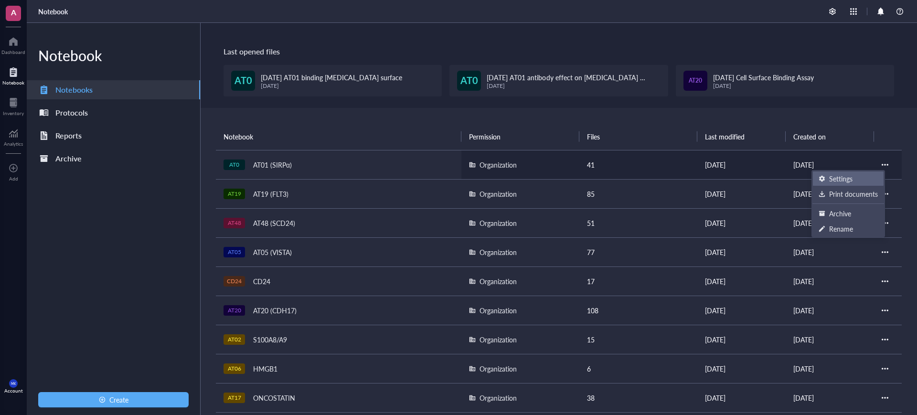
click at [865, 182] on div "Settings" at bounding box center [847, 178] width 59 height 11
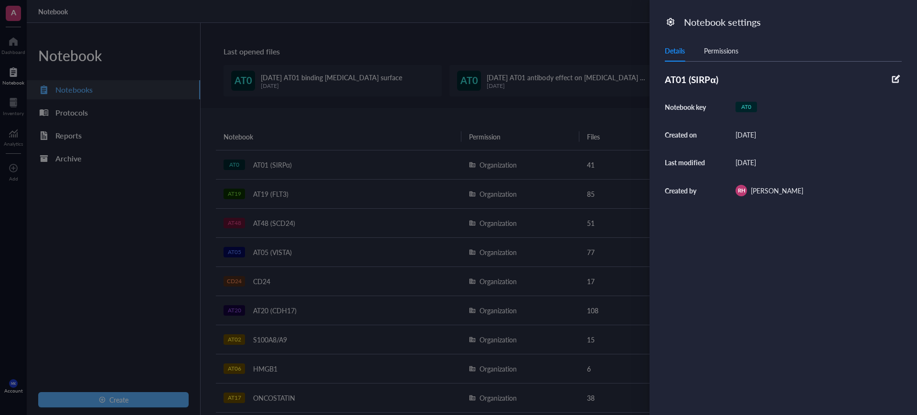
click at [744, 107] on div "AT0" at bounding box center [746, 107] width 10 height 0
click at [893, 75] on icon at bounding box center [896, 78] width 9 height 9
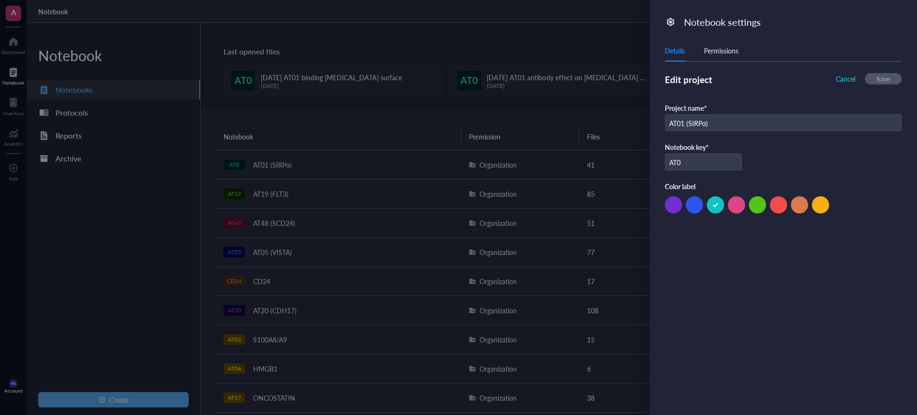
click at [701, 158] on input "AT0" at bounding box center [703, 162] width 76 height 17
type input "AT01"
click at [884, 80] on span "Save" at bounding box center [883, 78] width 14 height 9
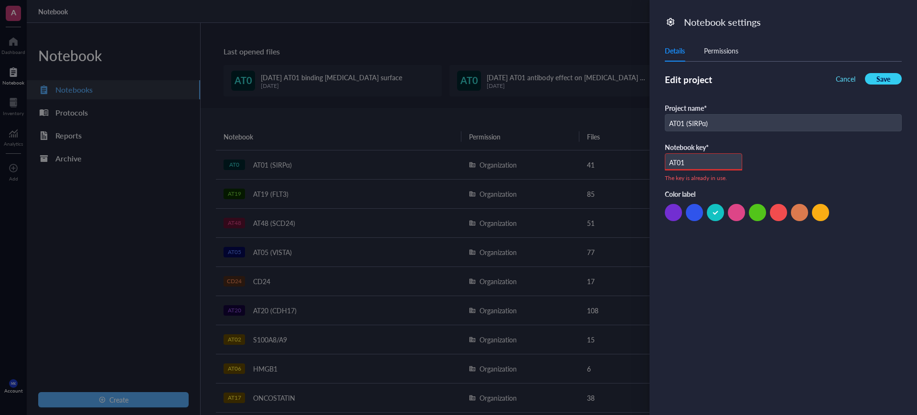
click at [839, 76] on span "Cancel" at bounding box center [846, 78] width 20 height 9
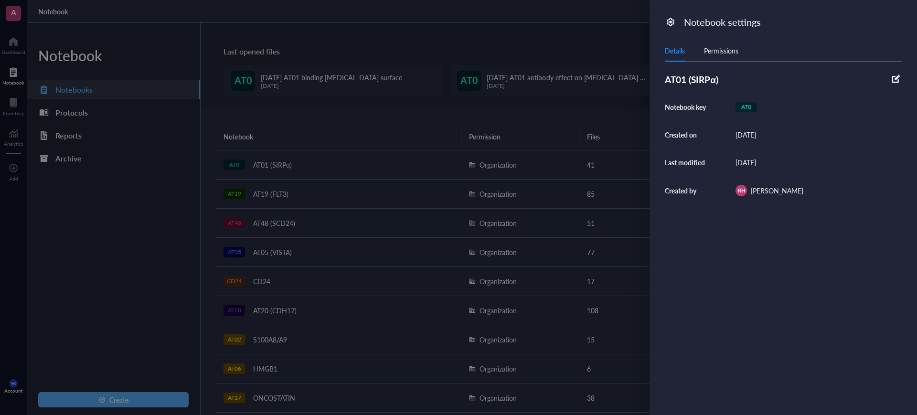
click at [331, 129] on div at bounding box center [458, 207] width 917 height 415
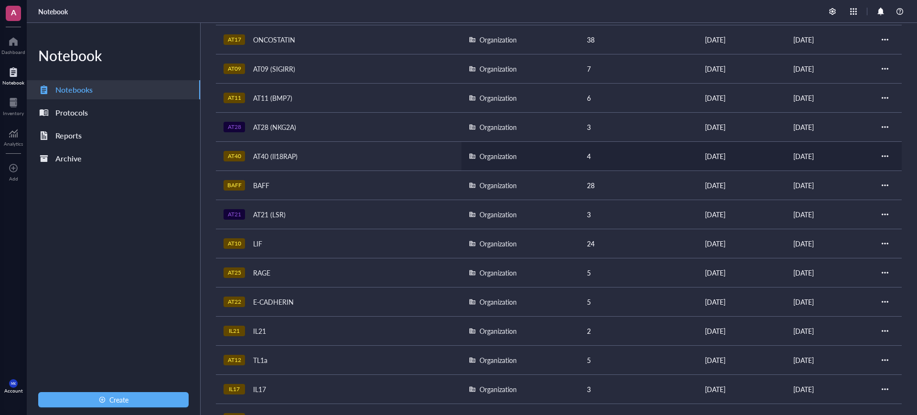
scroll to position [400, 0]
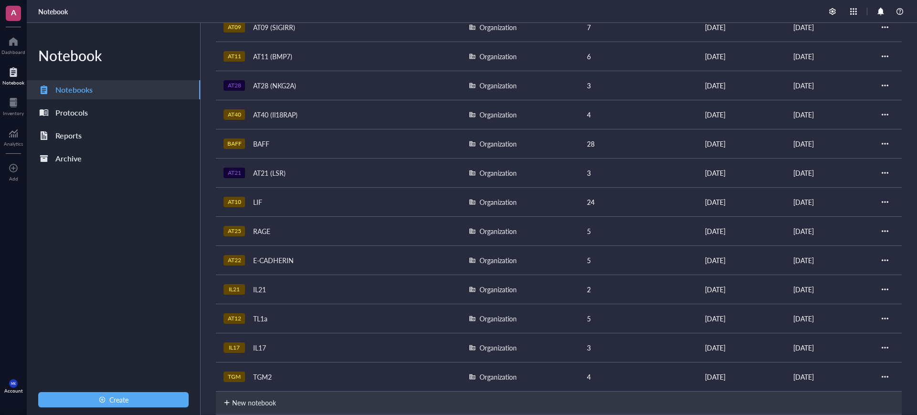
click at [105, 170] on div "Notebook Notebooks Protocols Reports Archive Create" at bounding box center [114, 219] width 174 height 392
click at [109, 153] on div "Archive" at bounding box center [113, 158] width 173 height 19
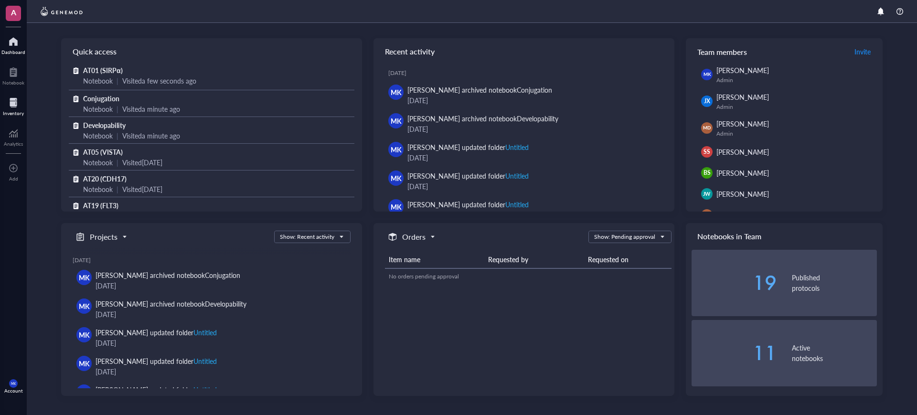
click at [11, 108] on div at bounding box center [13, 102] width 21 height 15
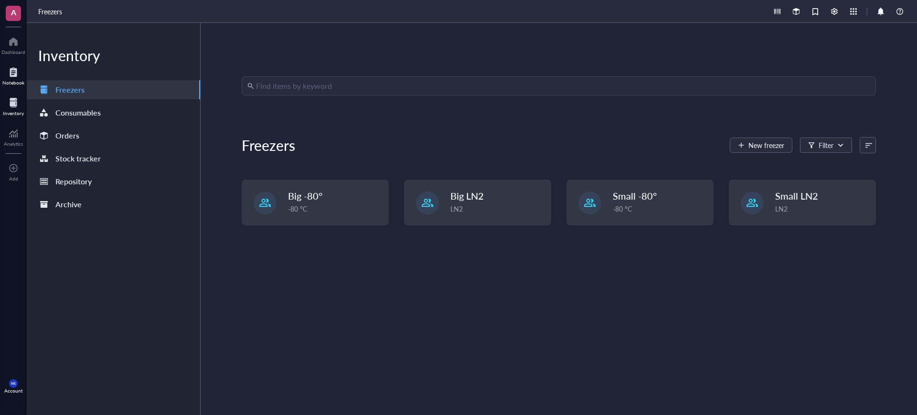
click at [10, 75] on div at bounding box center [13, 71] width 22 height 15
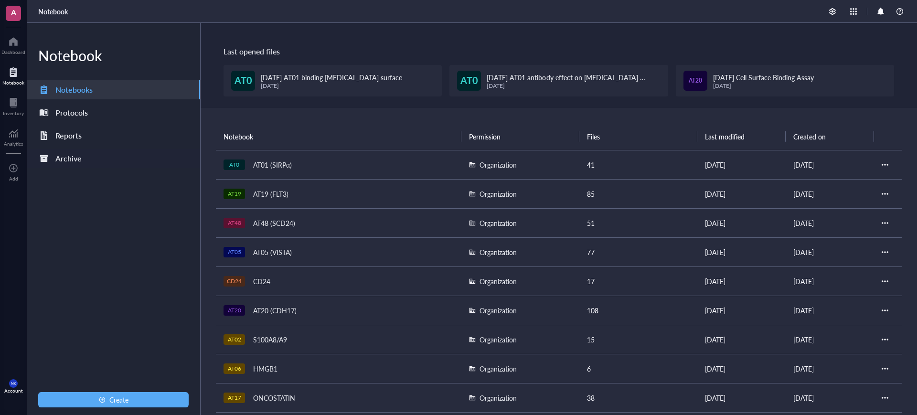
click at [92, 156] on div "Archive" at bounding box center [113, 158] width 173 height 19
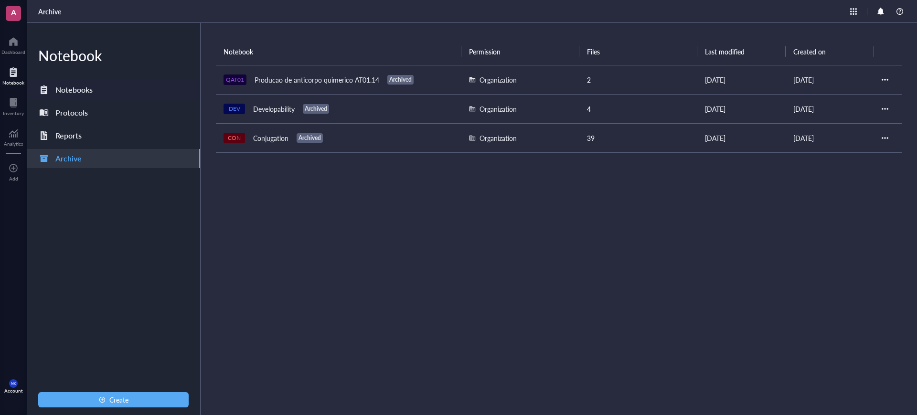
click at [85, 91] on div "Notebooks" at bounding box center [73, 89] width 37 height 13
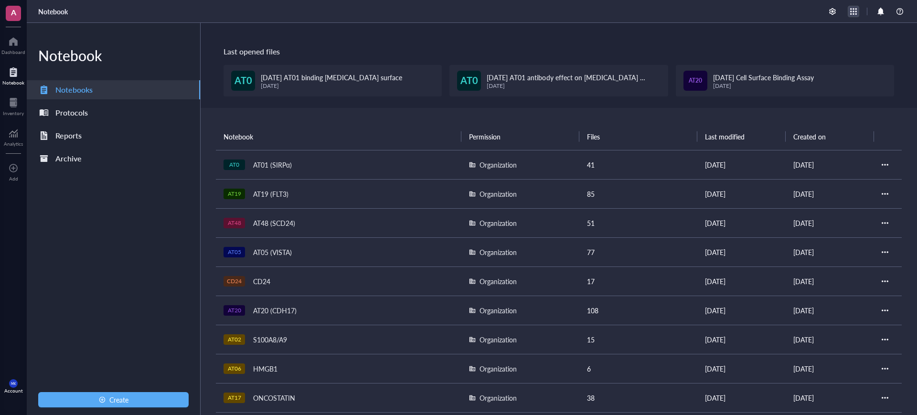
click at [851, 8] on div at bounding box center [853, 11] width 11 height 11
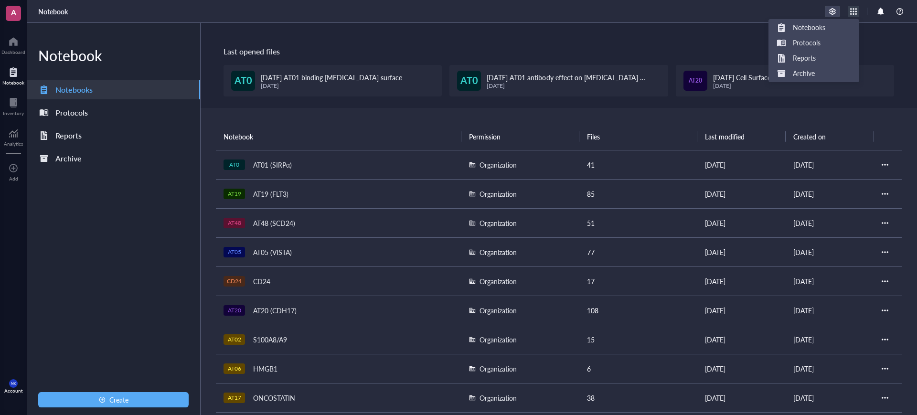
click at [825, 13] on div at bounding box center [832, 11] width 14 height 11
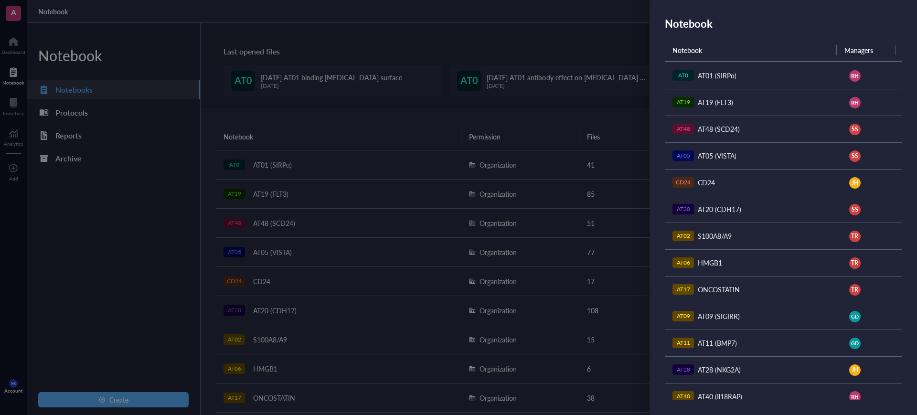
click at [851, 99] on span "RH" at bounding box center [855, 102] width 8 height 8
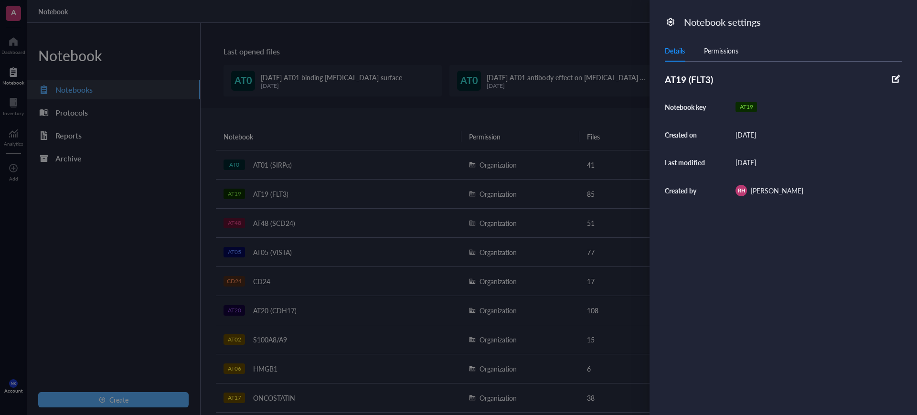
click at [770, 189] on span "[PERSON_NAME]" at bounding box center [777, 191] width 53 height 10
click at [633, 59] on div at bounding box center [458, 207] width 917 height 415
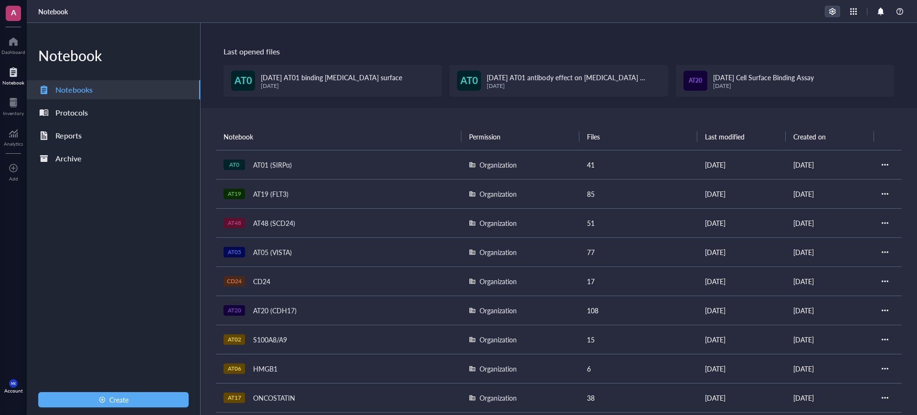
click at [829, 9] on div at bounding box center [832, 11] width 14 height 11
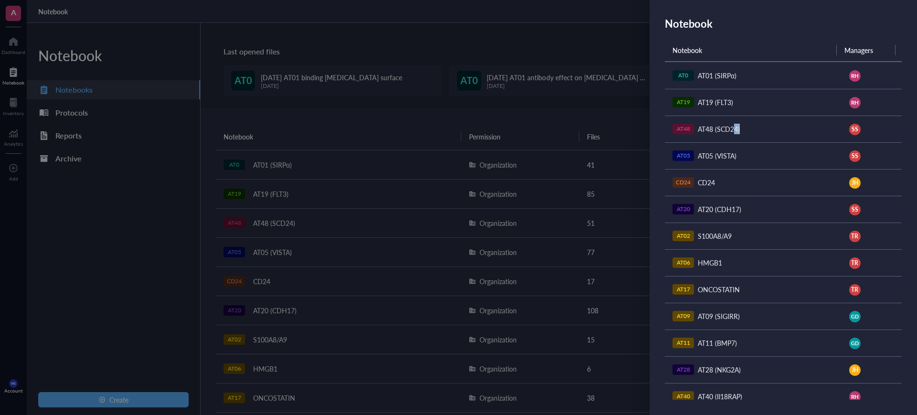
drag, startPoint x: 734, startPoint y: 128, endPoint x: 745, endPoint y: 133, distance: 12.2
click at [745, 133] on div "AT48 AT48 (SCD24)" at bounding box center [729, 129] width 115 height 11
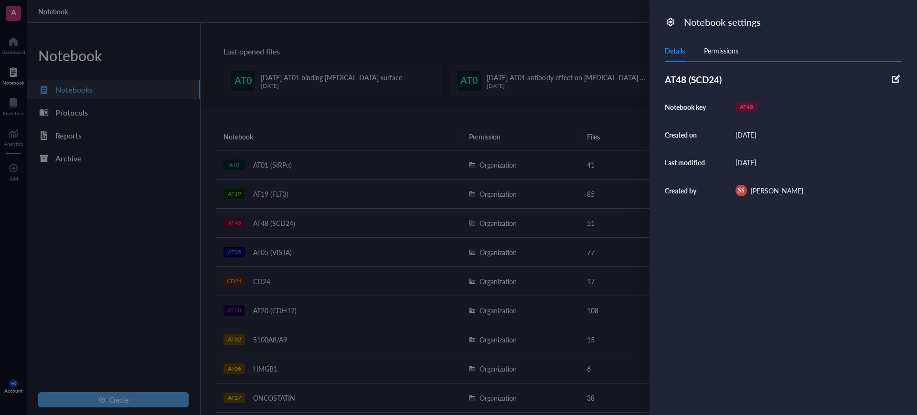
click at [713, 49] on div "Permissions" at bounding box center [721, 50] width 34 height 11
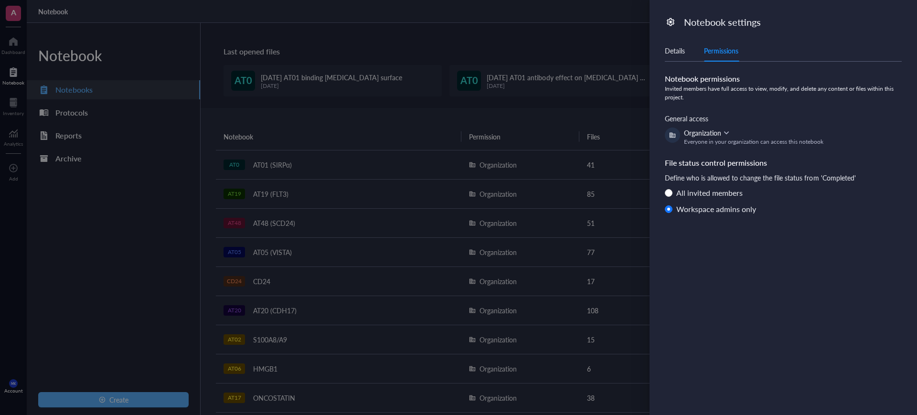
click at [683, 49] on div "Details" at bounding box center [675, 50] width 20 height 11
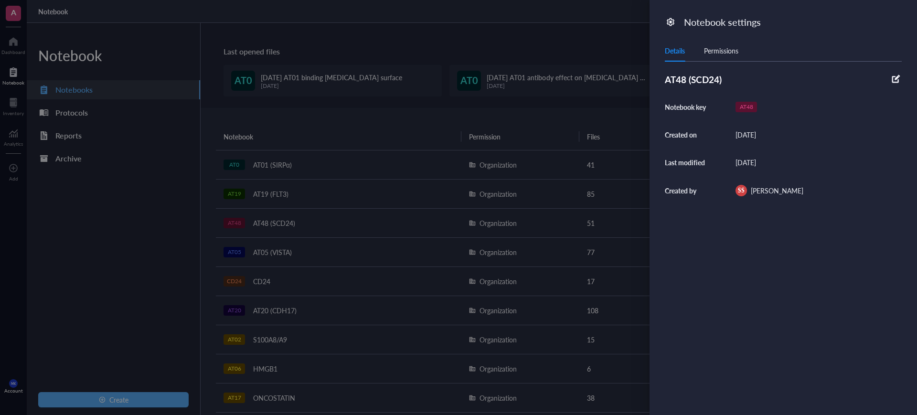
click at [672, 19] on icon at bounding box center [670, 22] width 9 height 9
drag, startPoint x: 553, startPoint y: 19, endPoint x: 582, endPoint y: 21, distance: 29.2
click at [553, 19] on div at bounding box center [458, 207] width 917 height 415
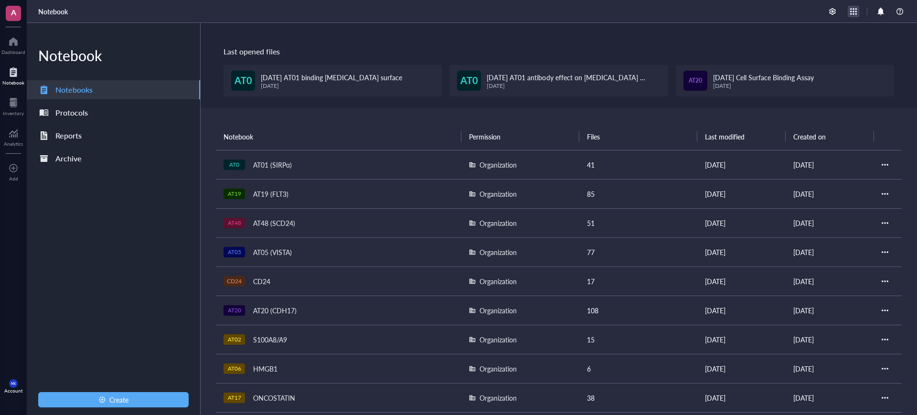
click at [848, 9] on div at bounding box center [853, 11] width 11 height 11
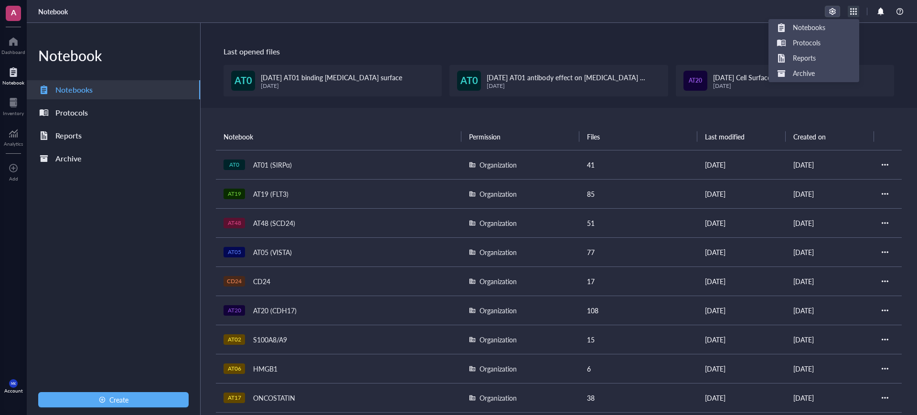
click at [834, 8] on div at bounding box center [832, 11] width 14 height 11
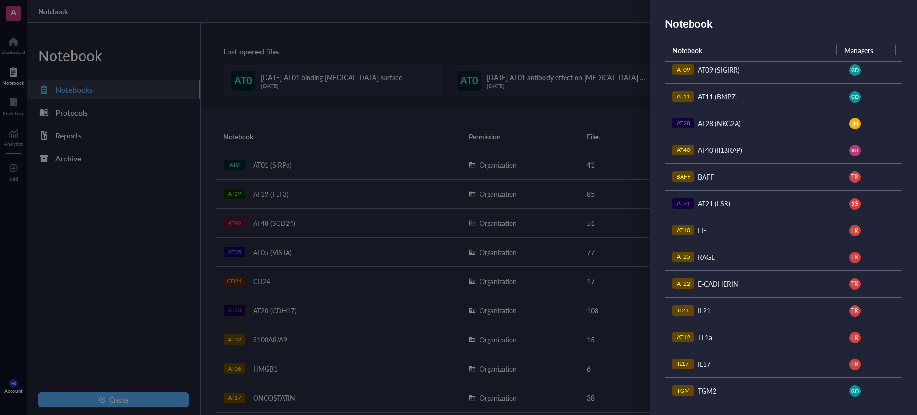
scroll to position [251, 0]
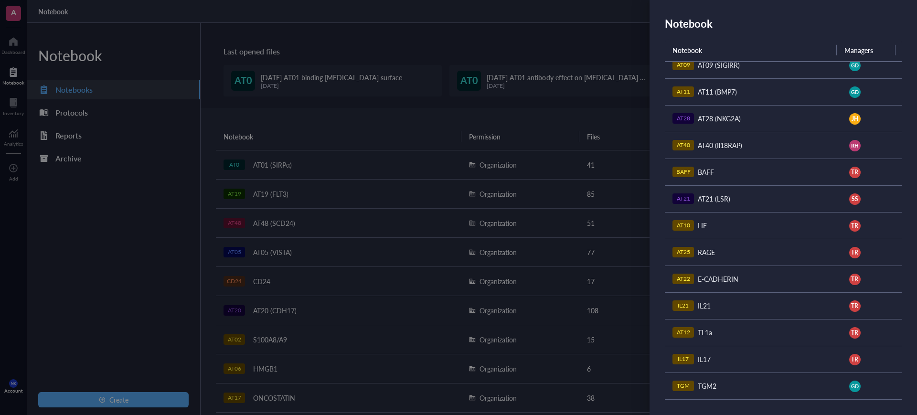
drag, startPoint x: 744, startPoint y: 377, endPoint x: 771, endPoint y: 380, distance: 26.4
click at [747, 383] on td "TGM TGM2" at bounding box center [753, 385] width 177 height 27
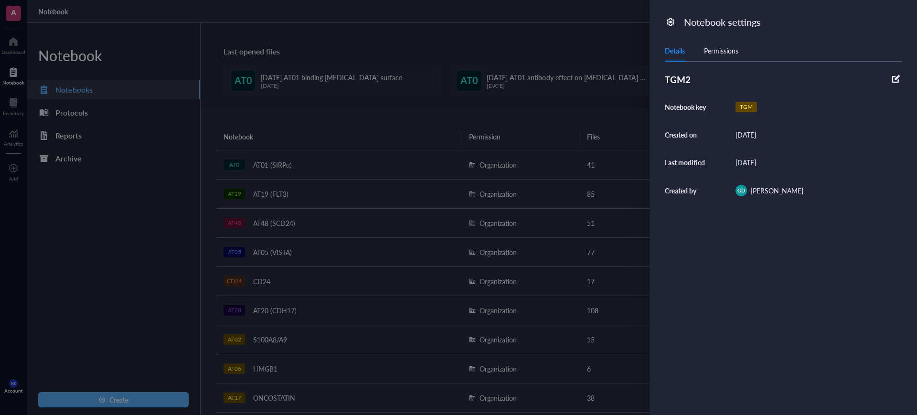
drag, startPoint x: 620, startPoint y: 32, endPoint x: 626, endPoint y: 32, distance: 5.8
click at [620, 32] on div at bounding box center [458, 207] width 917 height 415
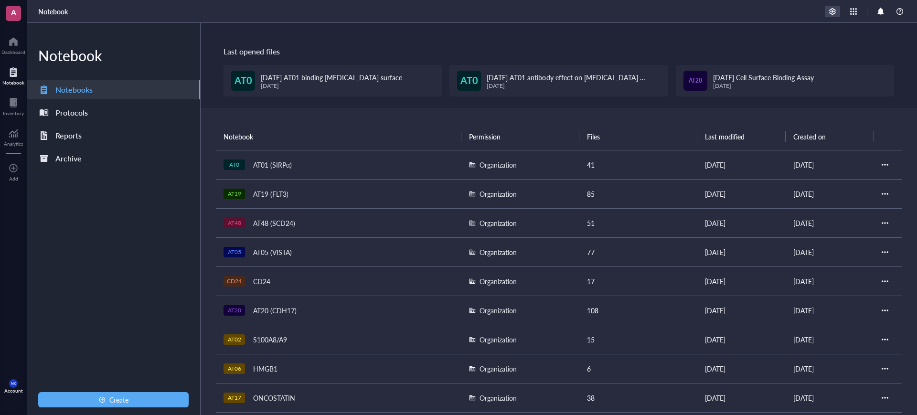
click at [829, 11] on div at bounding box center [832, 11] width 14 height 11
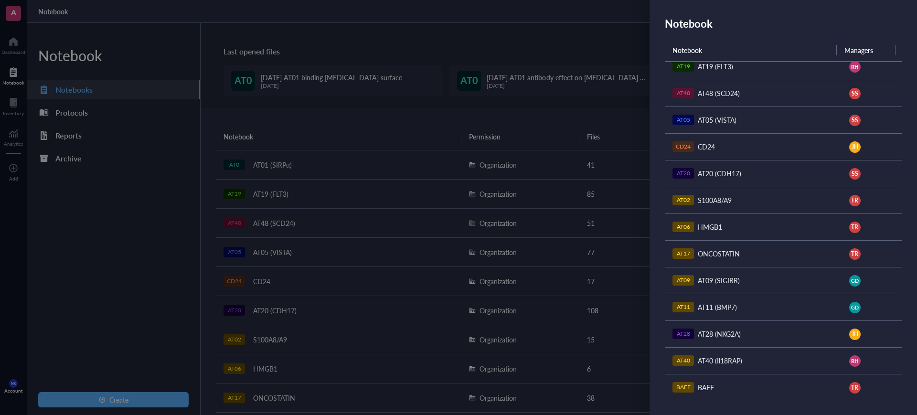
scroll to position [0, 0]
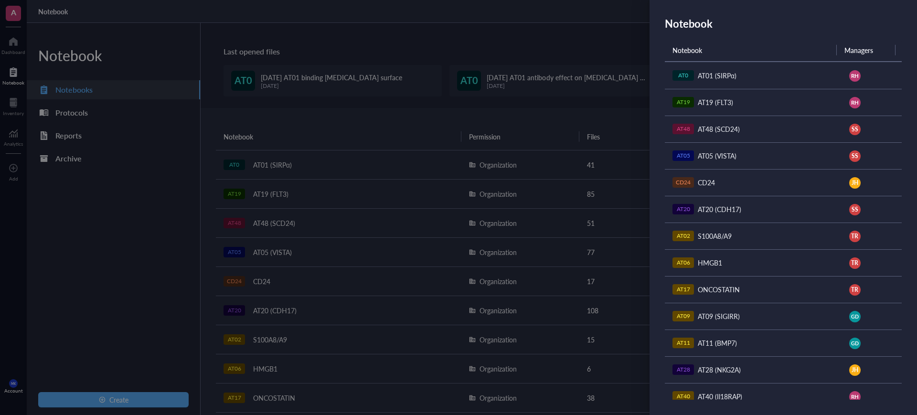
click at [860, 46] on th "Managers" at bounding box center [866, 50] width 59 height 22
click at [496, 123] on div at bounding box center [458, 207] width 917 height 415
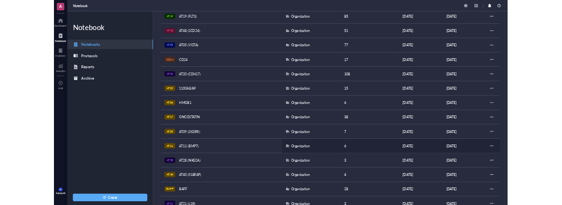
scroll to position [42, 0]
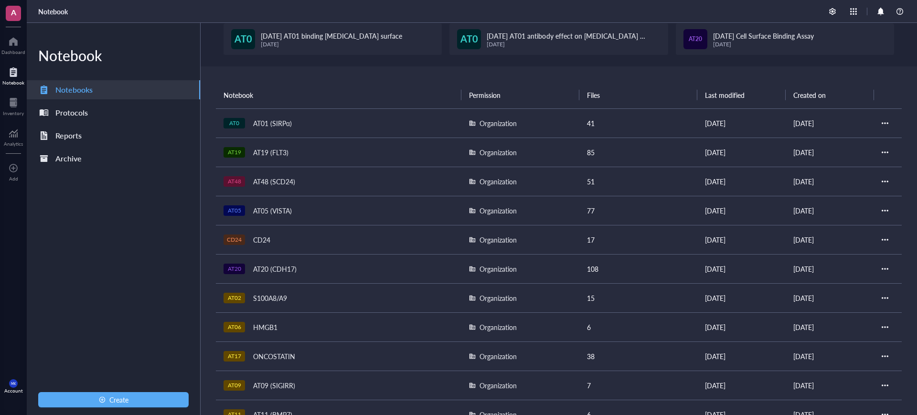
click at [318, 263] on div "AT20 AT20 (CDH17)" at bounding box center [338, 268] width 230 height 13
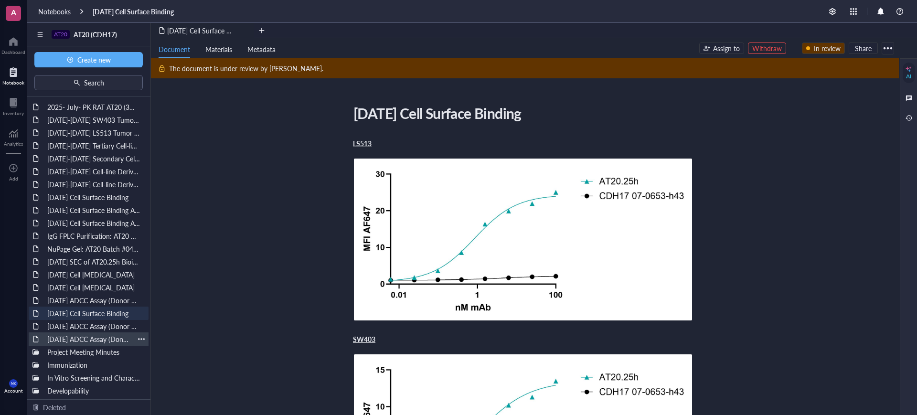
click at [90, 332] on div "[DATE] ADCC Assay (Donor 1 out of 3)" at bounding box center [88, 338] width 91 height 13
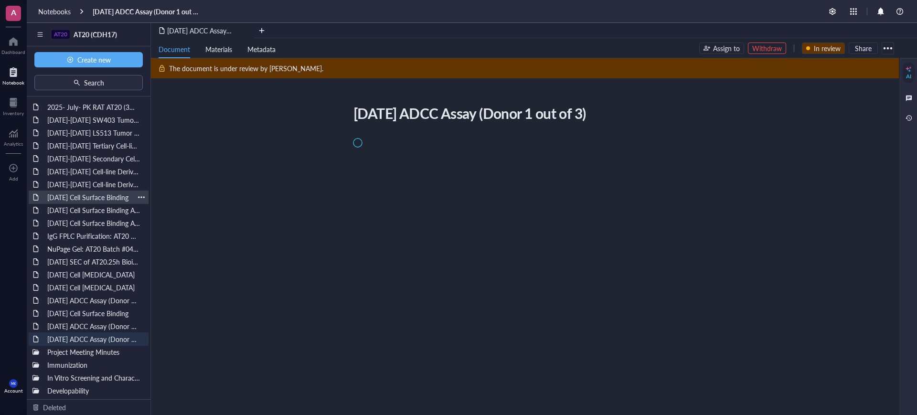
click at [84, 192] on div "[DATE] Cell Surface Binding" at bounding box center [88, 197] width 91 height 13
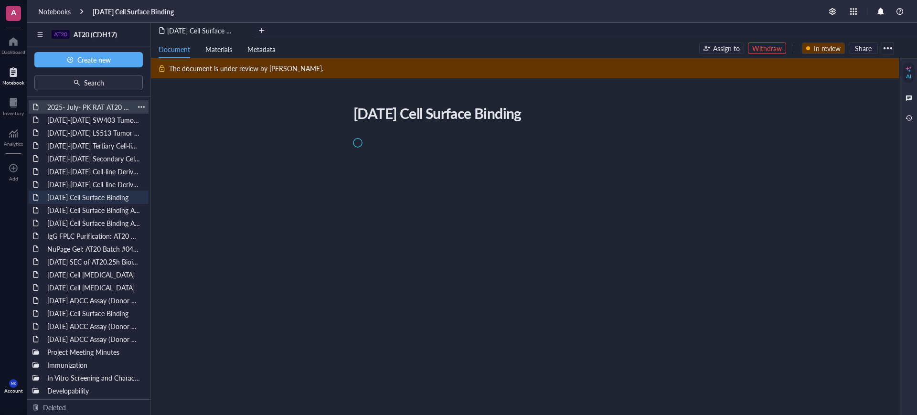
click at [97, 109] on div "2025- July- PK RAT AT20 (3mg/kg; 6mg/kg & 9mg/kg)" at bounding box center [88, 106] width 91 height 13
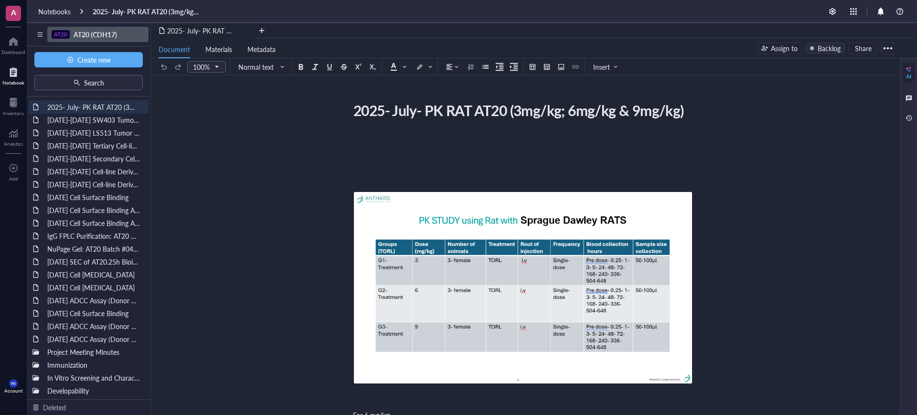
click at [83, 33] on span "AT20 (CDH17)" at bounding box center [95, 35] width 43 height 10
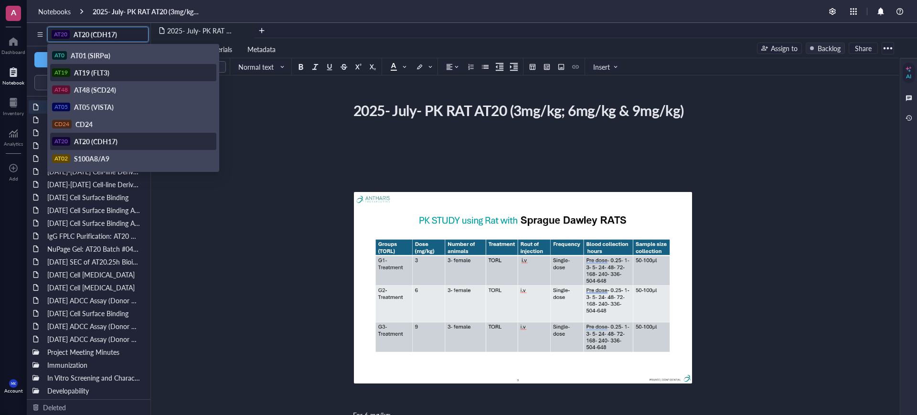
click at [105, 75] on span "AT19 (FLT3)" at bounding box center [91, 73] width 35 height 10
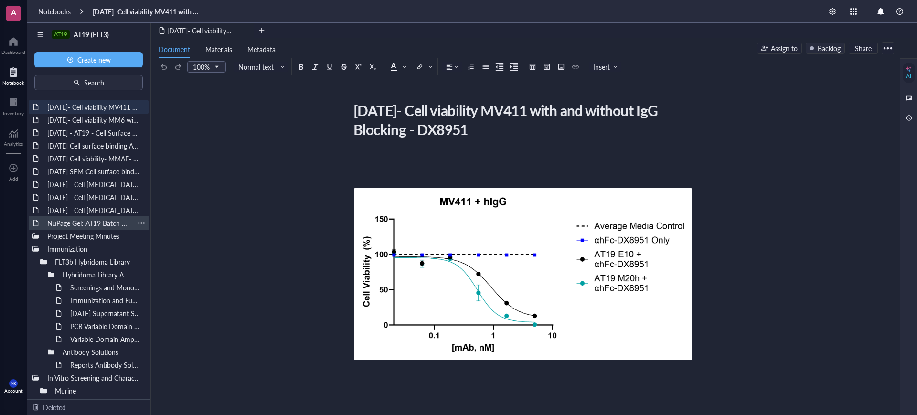
click at [99, 225] on div "NuPage Gel: AT19 Batch #050825, #051625" at bounding box center [88, 222] width 91 height 13
